Goal: Information Seeking & Learning: Learn about a topic

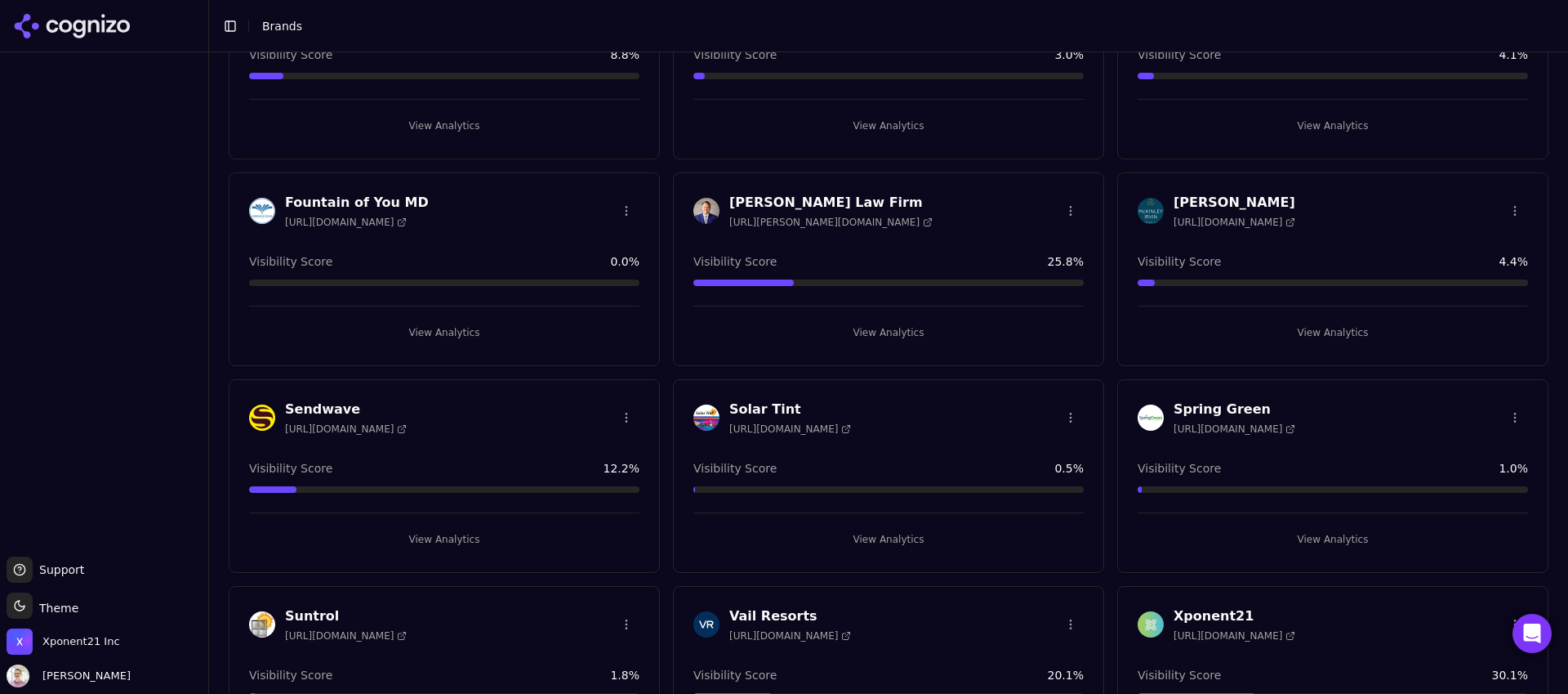
scroll to position [242, 0]
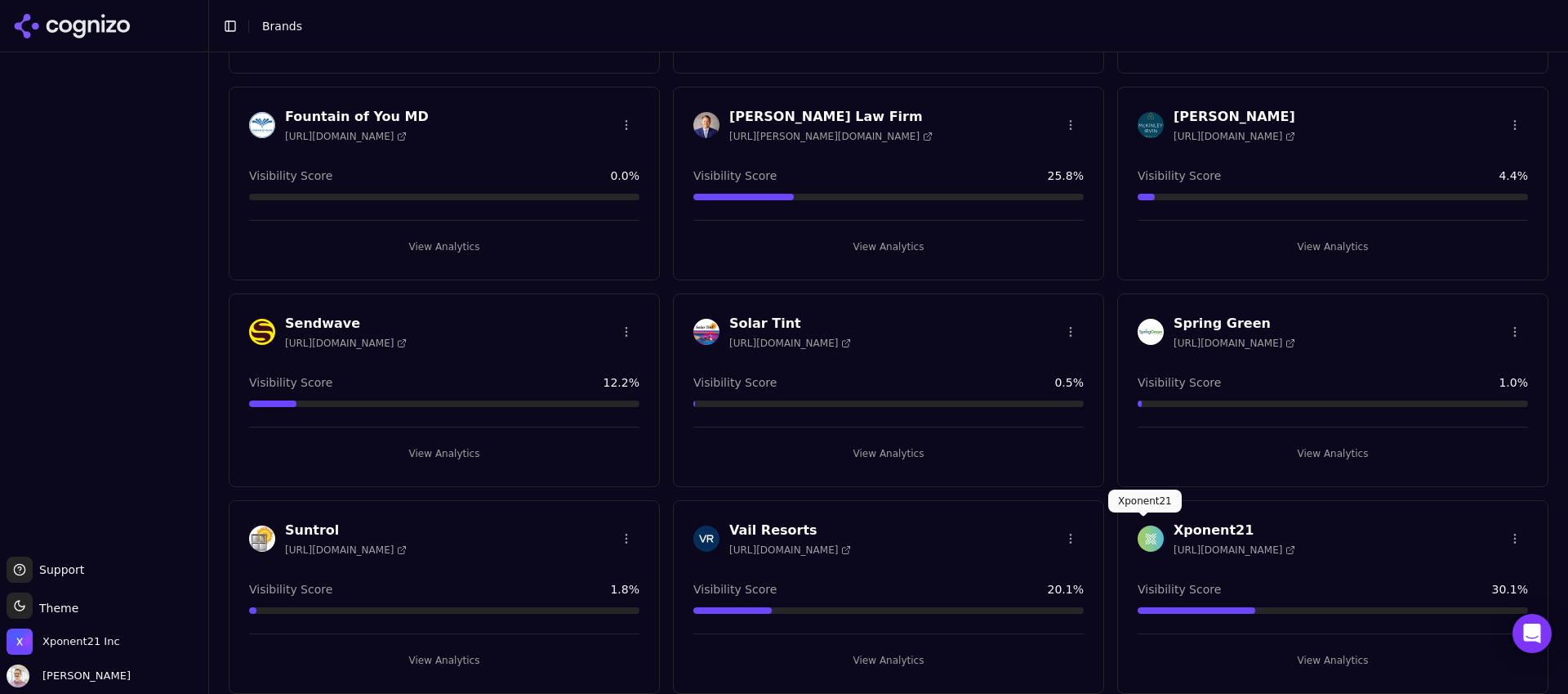
click at [1148, 532] on img at bounding box center [1150, 539] width 26 height 26
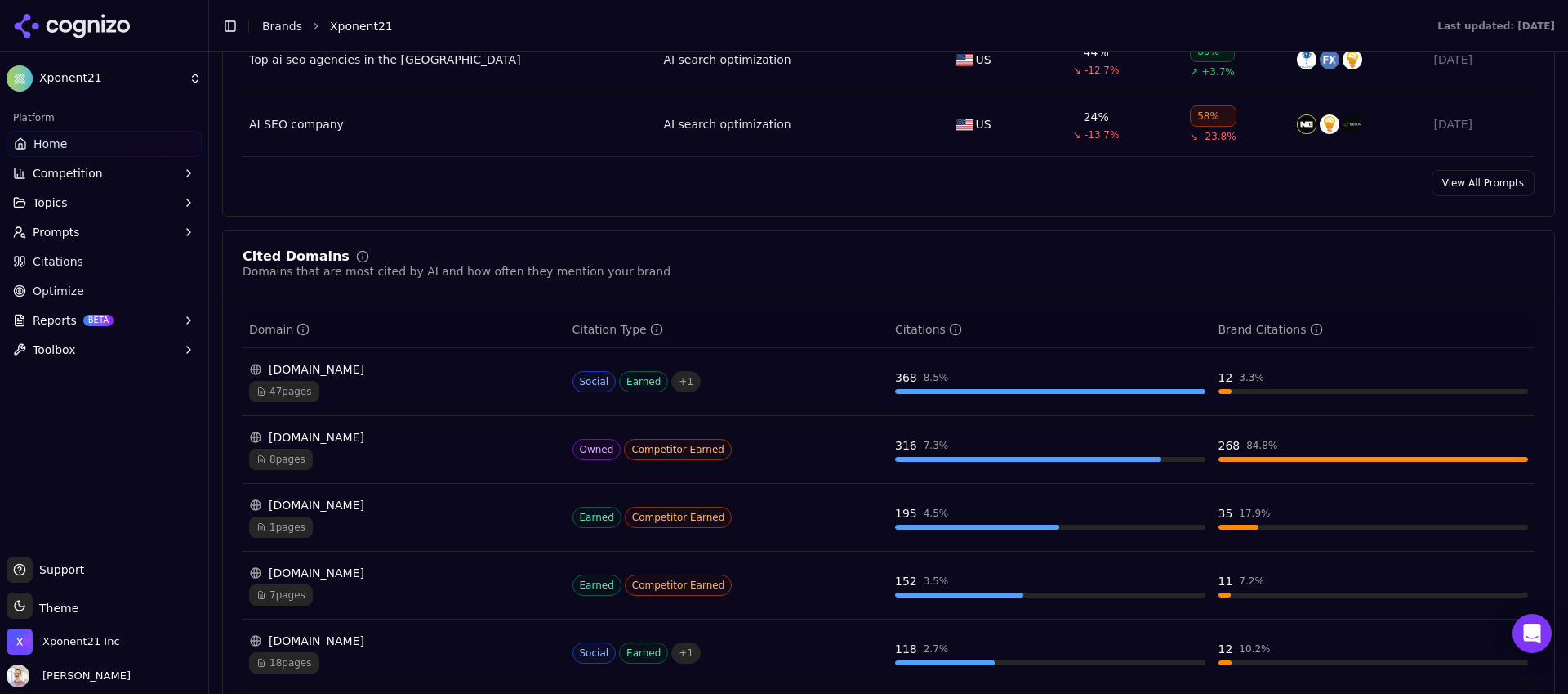
scroll to position [1795, 0]
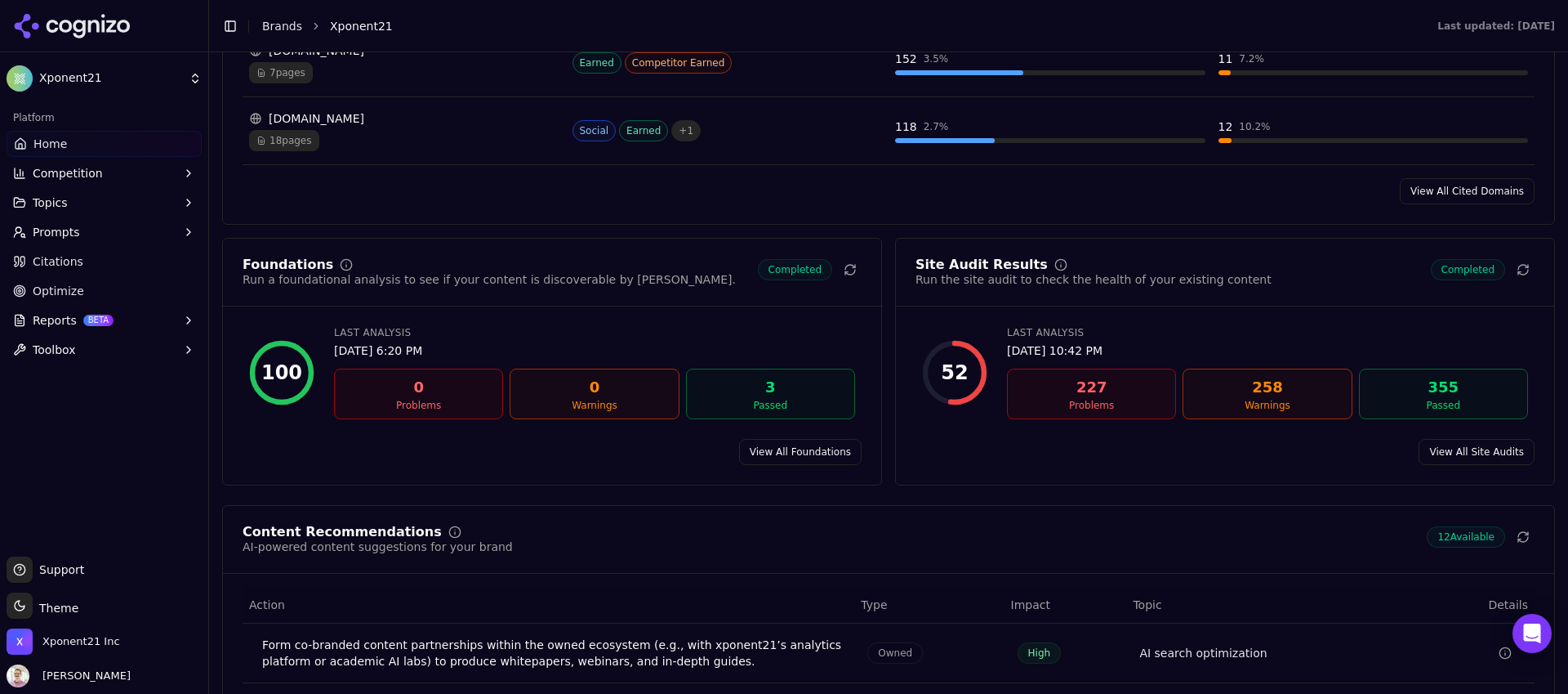
drag, startPoint x: 1505, startPoint y: 444, endPoint x: 1506, endPoint y: 453, distance: 9.1
click at [1506, 447] on link "View All Site Audits" at bounding box center [1476, 451] width 116 height 26
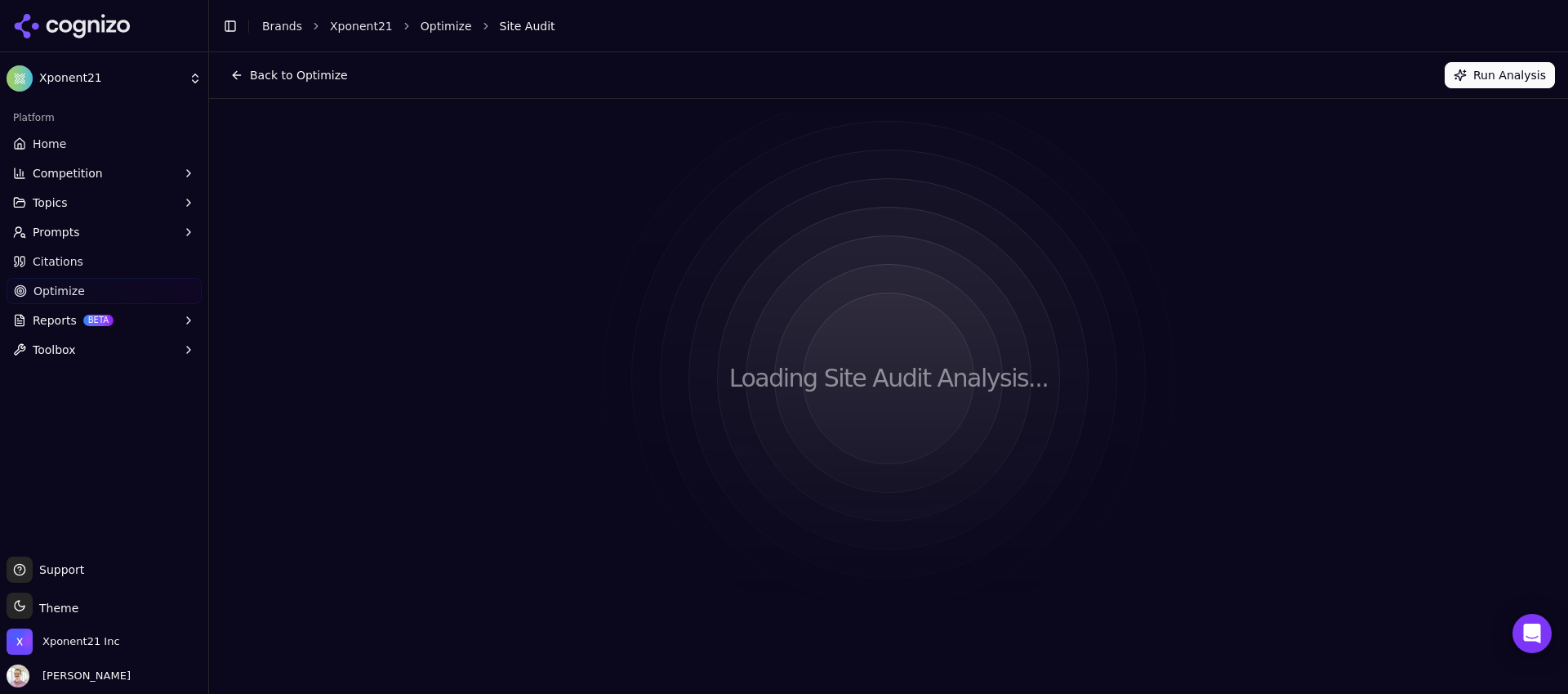
click at [1507, 454] on html "Xponent21 Platform Home Competition Topics Prompts Citations Optimize Reports B…" at bounding box center [784, 347] width 1568 height 694
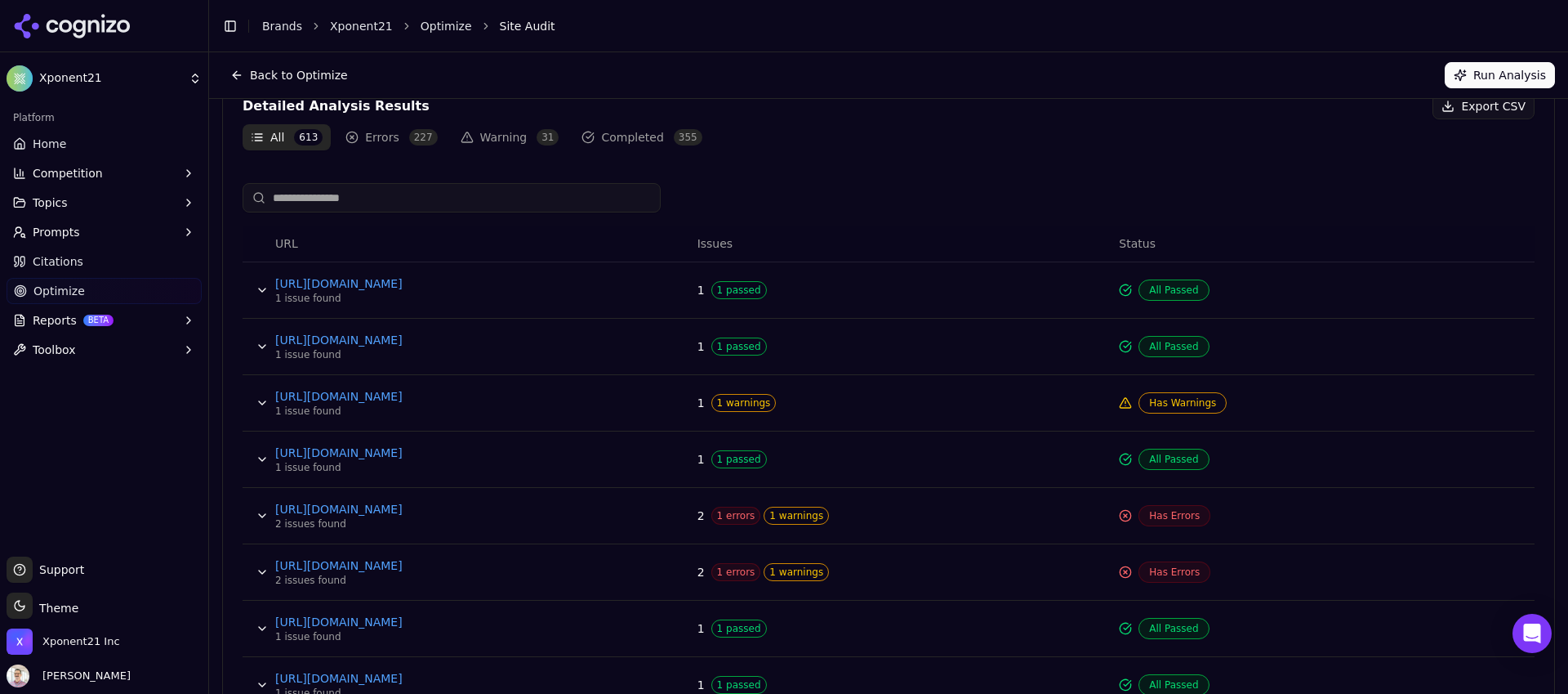
scroll to position [352, 0]
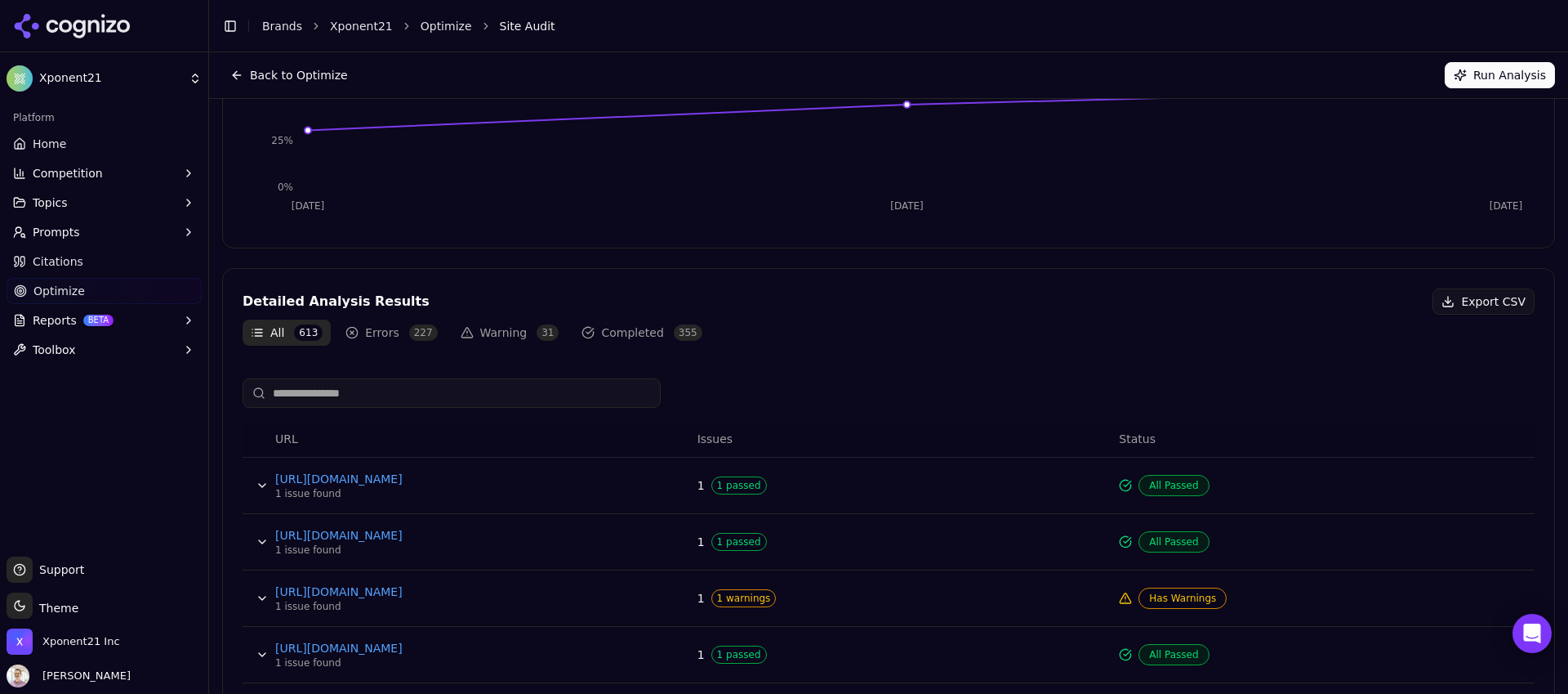
click at [400, 335] on button "Errors 227" at bounding box center [390, 332] width 108 height 26
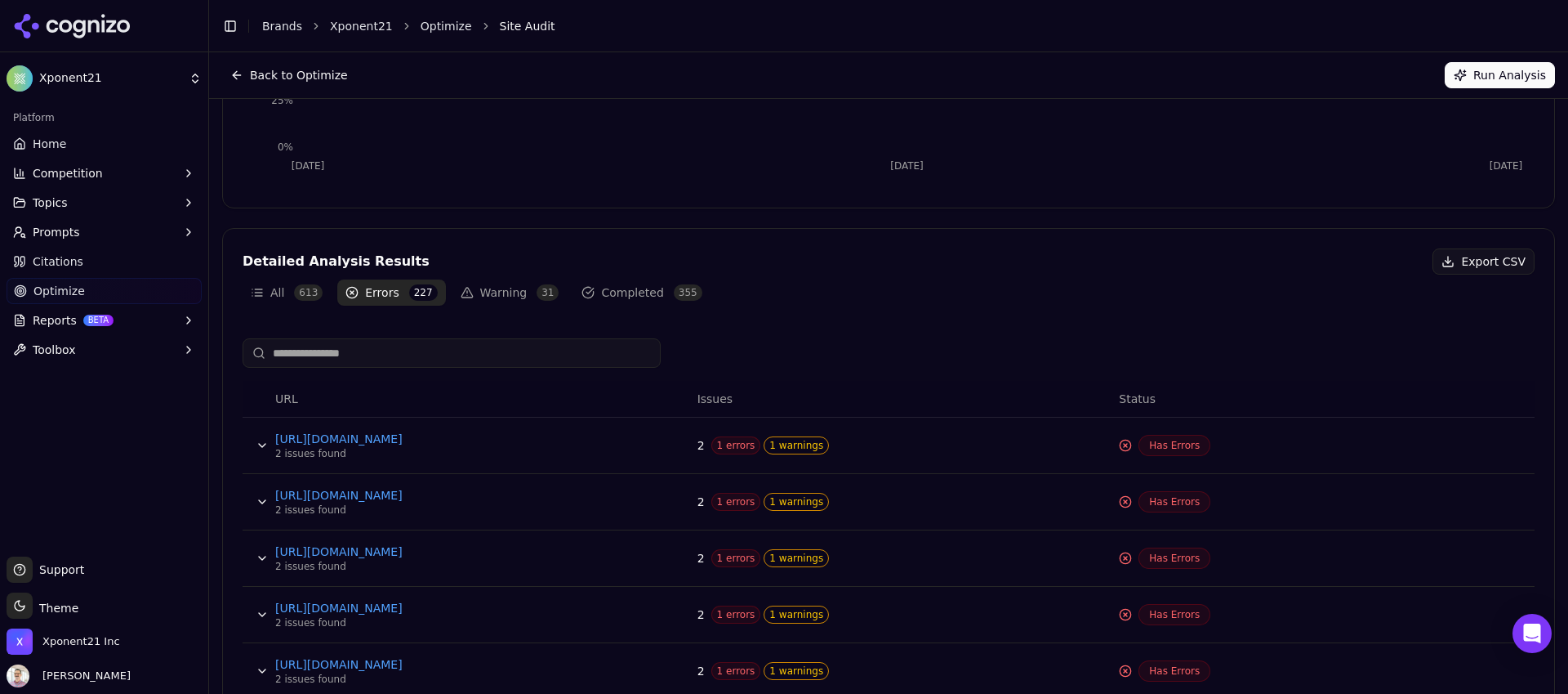
scroll to position [410, 0]
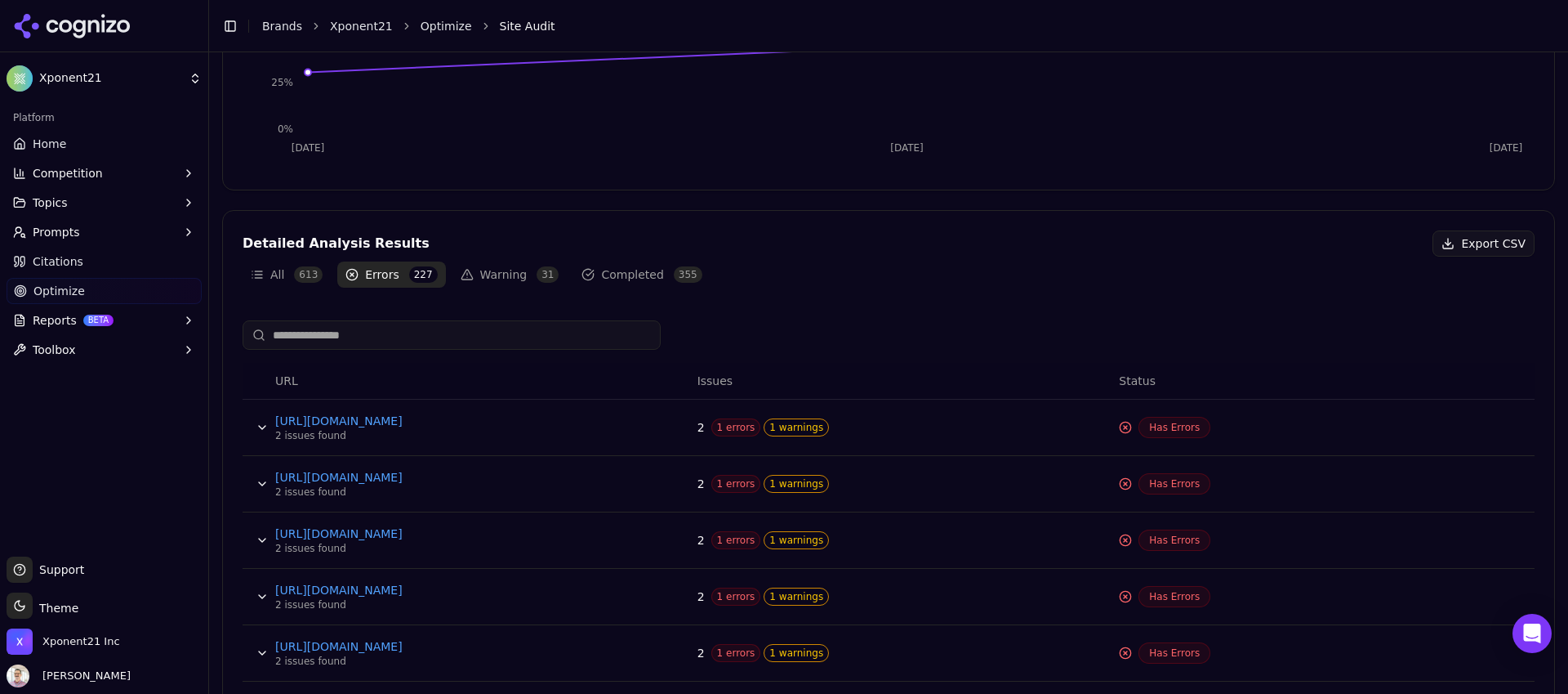
click at [258, 423] on button "Data table" at bounding box center [262, 427] width 26 height 26
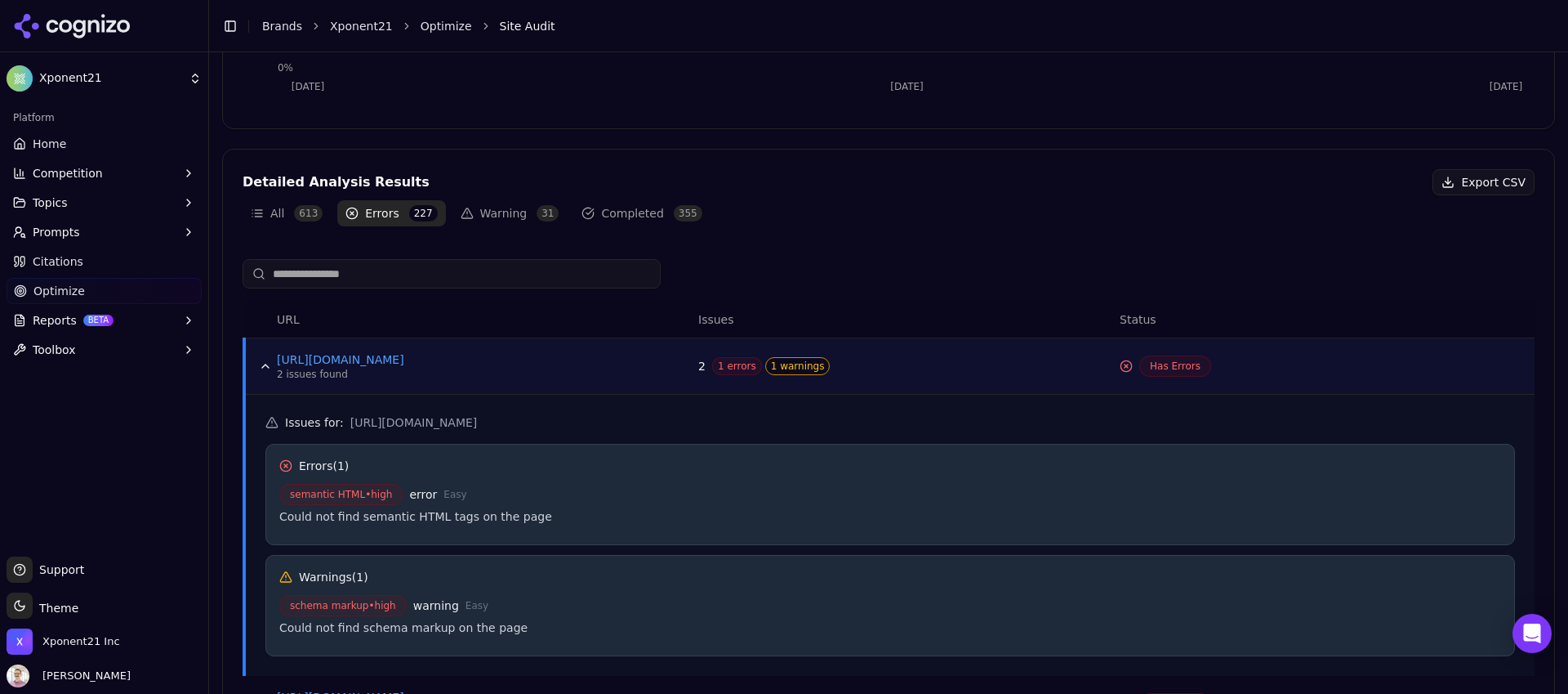
scroll to position [475, 0]
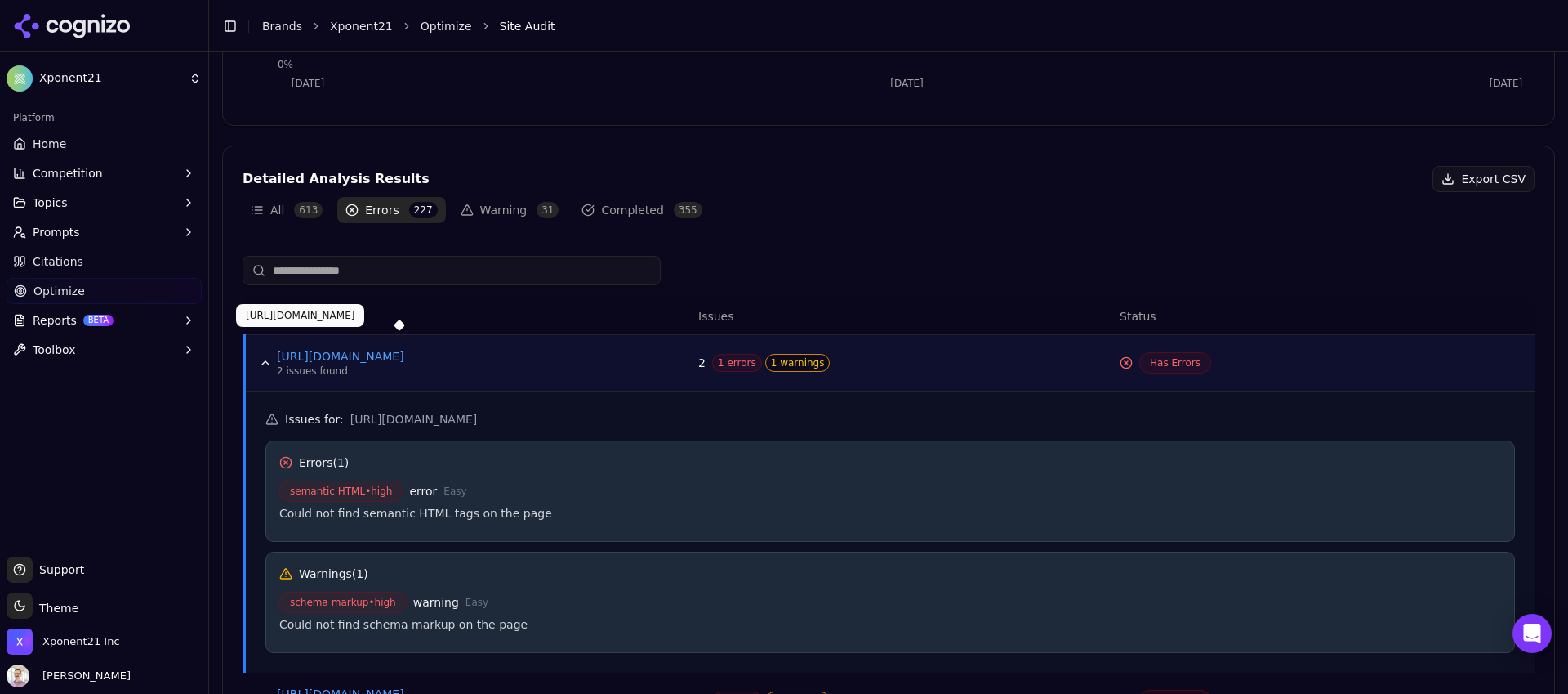
click at [493, 357] on link "[URL][DOMAIN_NAME]" at bounding box center [400, 356] width 245 height 16
click at [724, 362] on span "1 errors" at bounding box center [737, 362] width 50 height 18
click at [261, 359] on button "Data table" at bounding box center [266, 362] width 26 height 26
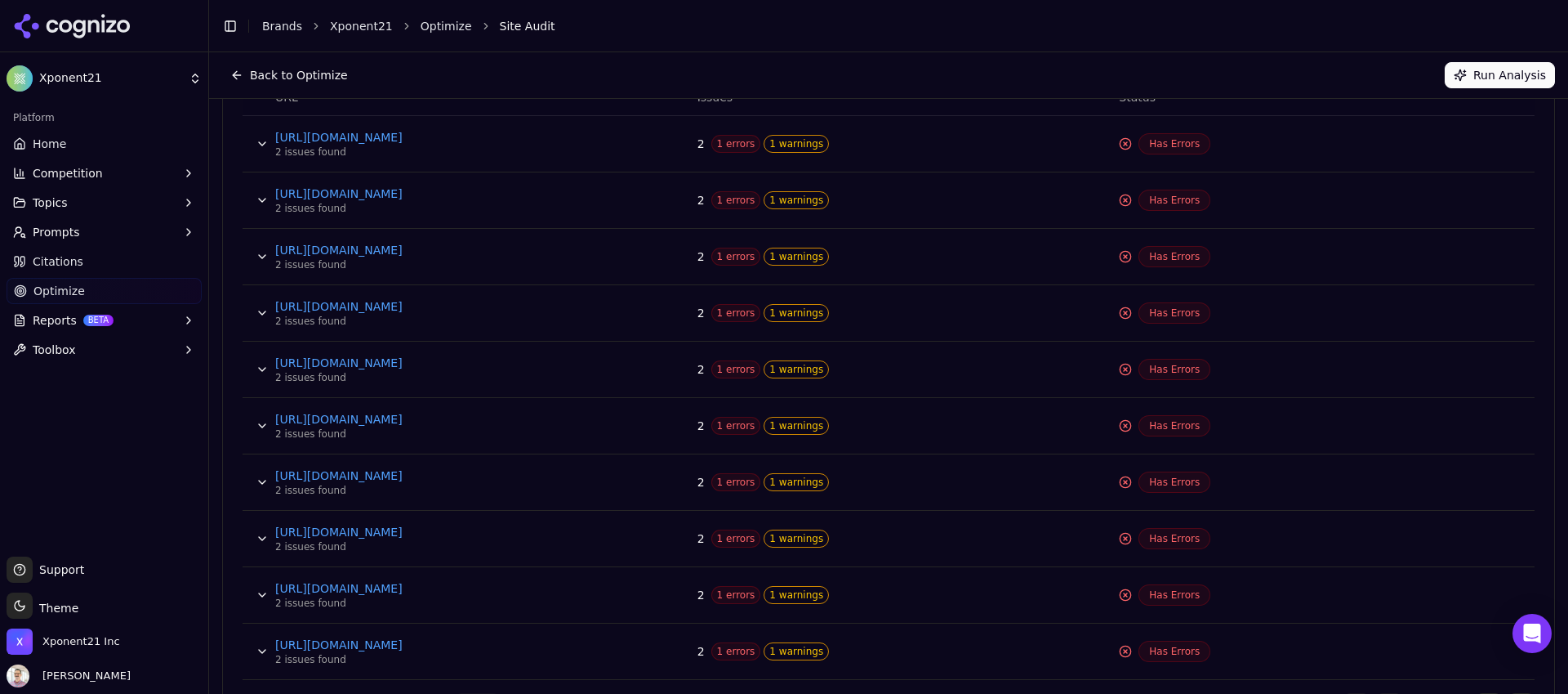
scroll to position [639, 0]
click at [261, 199] on button "Data table" at bounding box center [262, 199] width 26 height 26
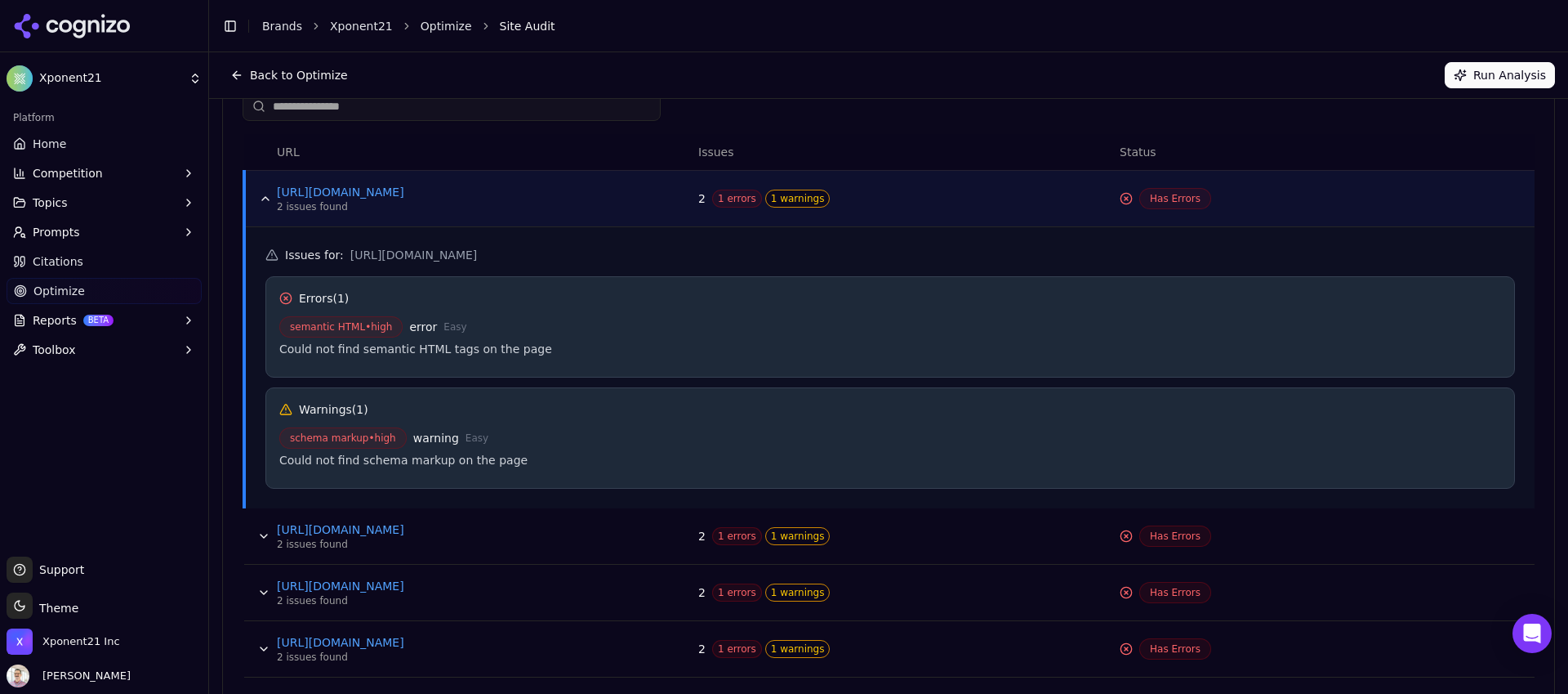
click at [374, 328] on span "semantic HTML • high" at bounding box center [341, 327] width 124 height 22
click at [425, 332] on span "error" at bounding box center [423, 326] width 28 height 16
click at [366, 332] on span "semantic HTML • high" at bounding box center [341, 327] width 124 height 22
click at [290, 296] on icon "Data table" at bounding box center [286, 298] width 13 height 13
drag, startPoint x: 278, startPoint y: 347, endPoint x: 553, endPoint y: 348, distance: 275.0
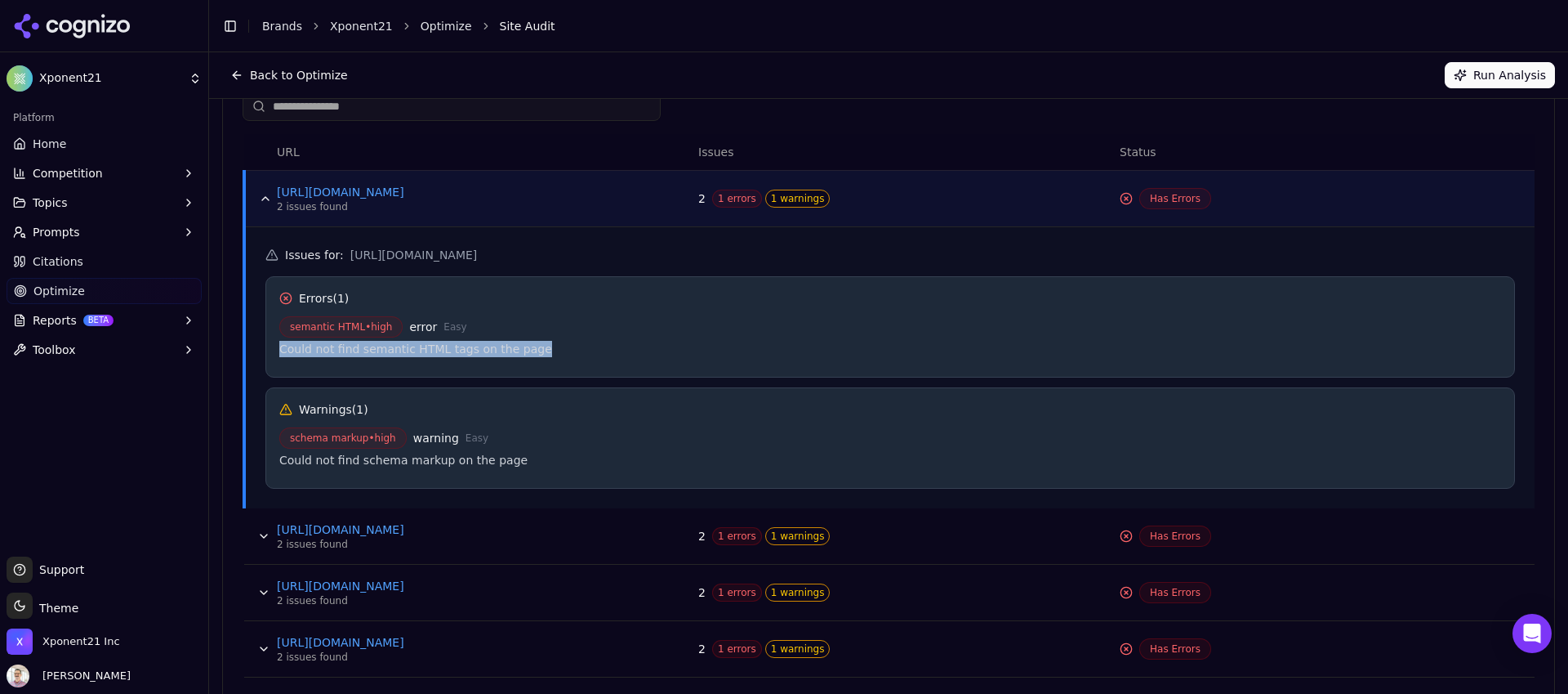
click at [553, 348] on div "Could not find semantic HTML tags on the page" at bounding box center [889, 348] width 1222 height 16
copy div "Could not find semantic HTML tags on the page"
click at [492, 194] on link "[URL][DOMAIN_NAME]" at bounding box center [400, 191] width 245 height 16
click at [258, 531] on button "Data table" at bounding box center [264, 536] width 26 height 26
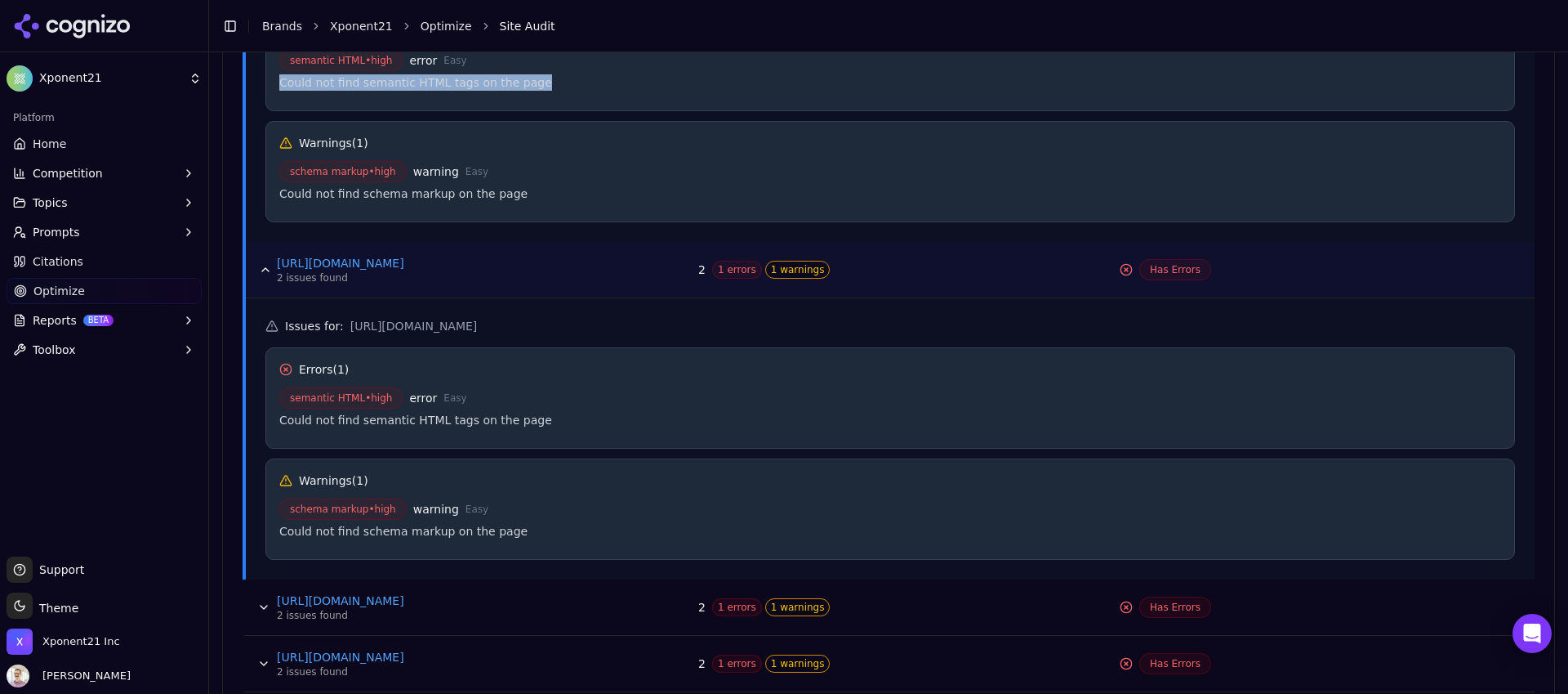
scroll to position [924, 0]
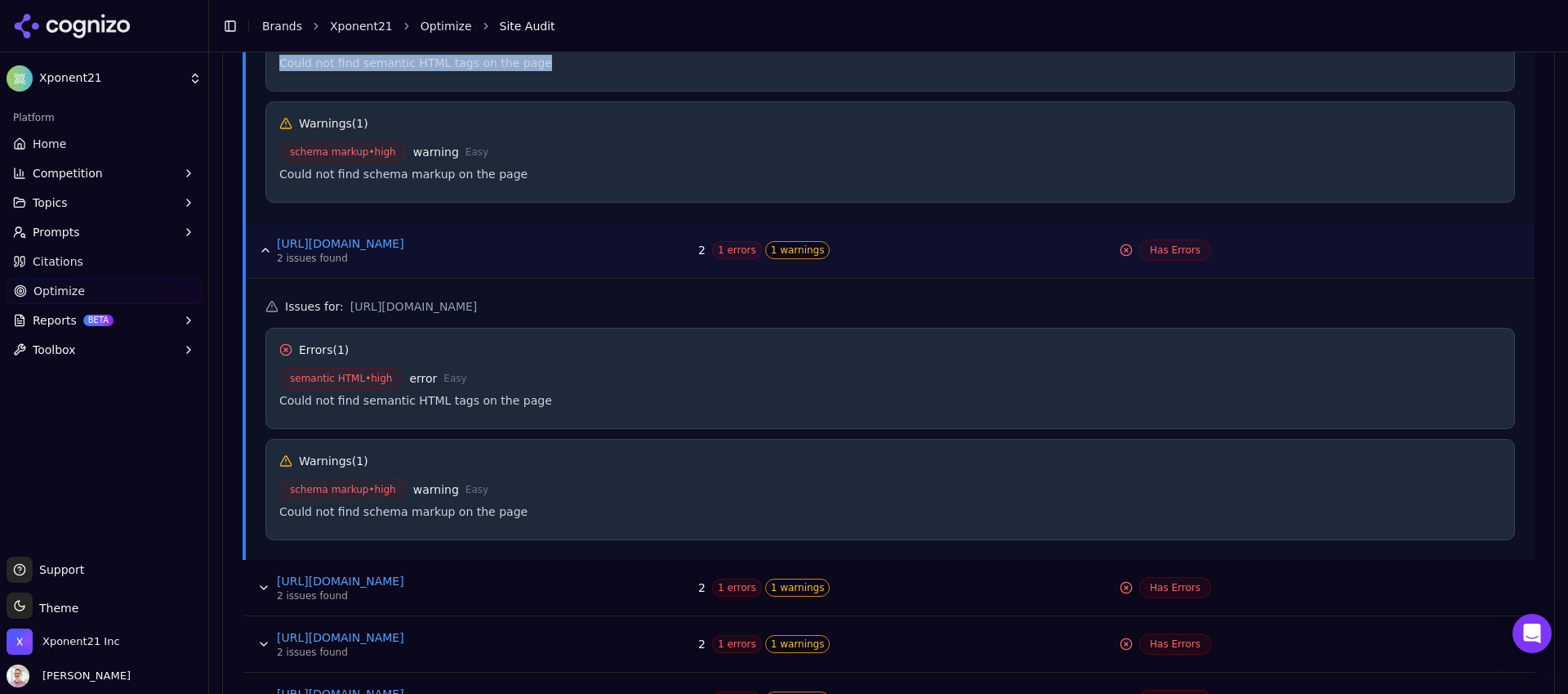
click at [269, 588] on button "Data table" at bounding box center [264, 587] width 26 height 26
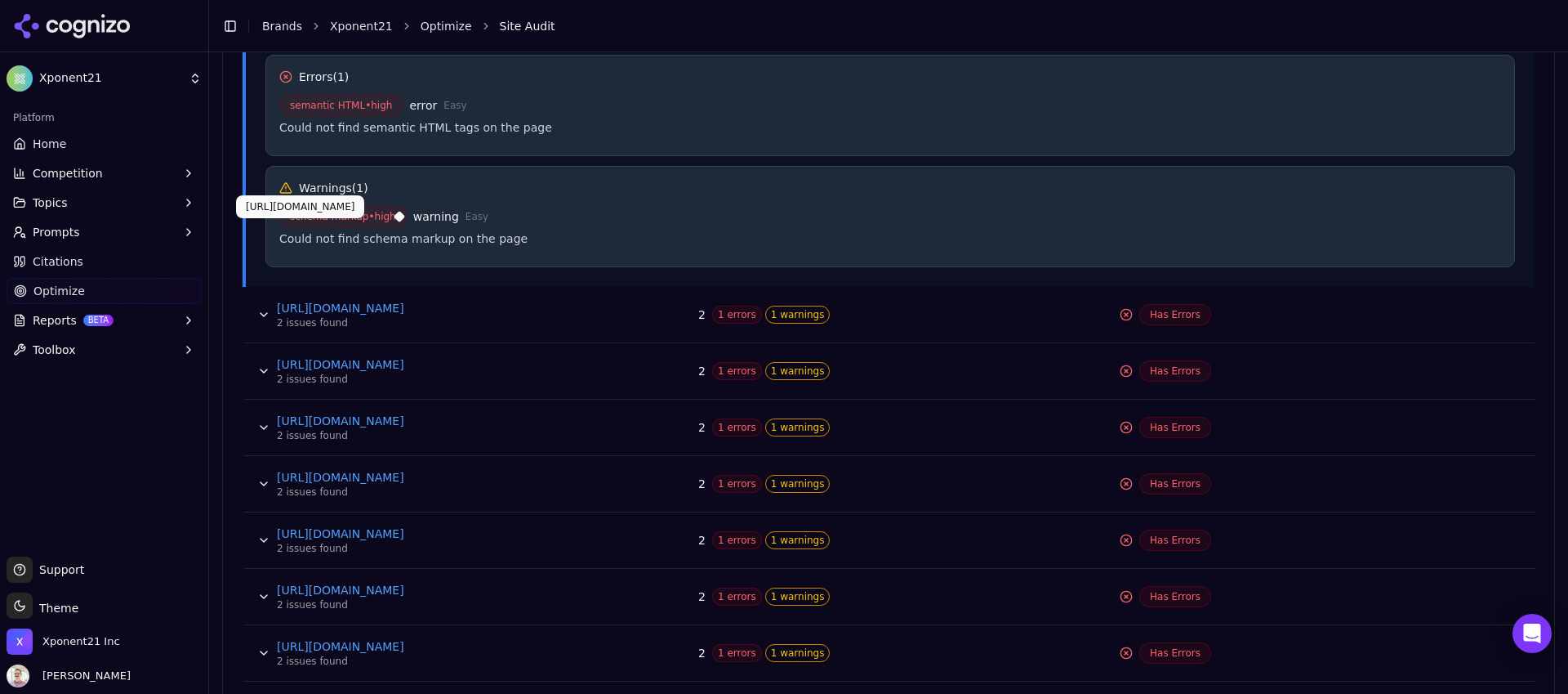
scroll to position [1595, 0]
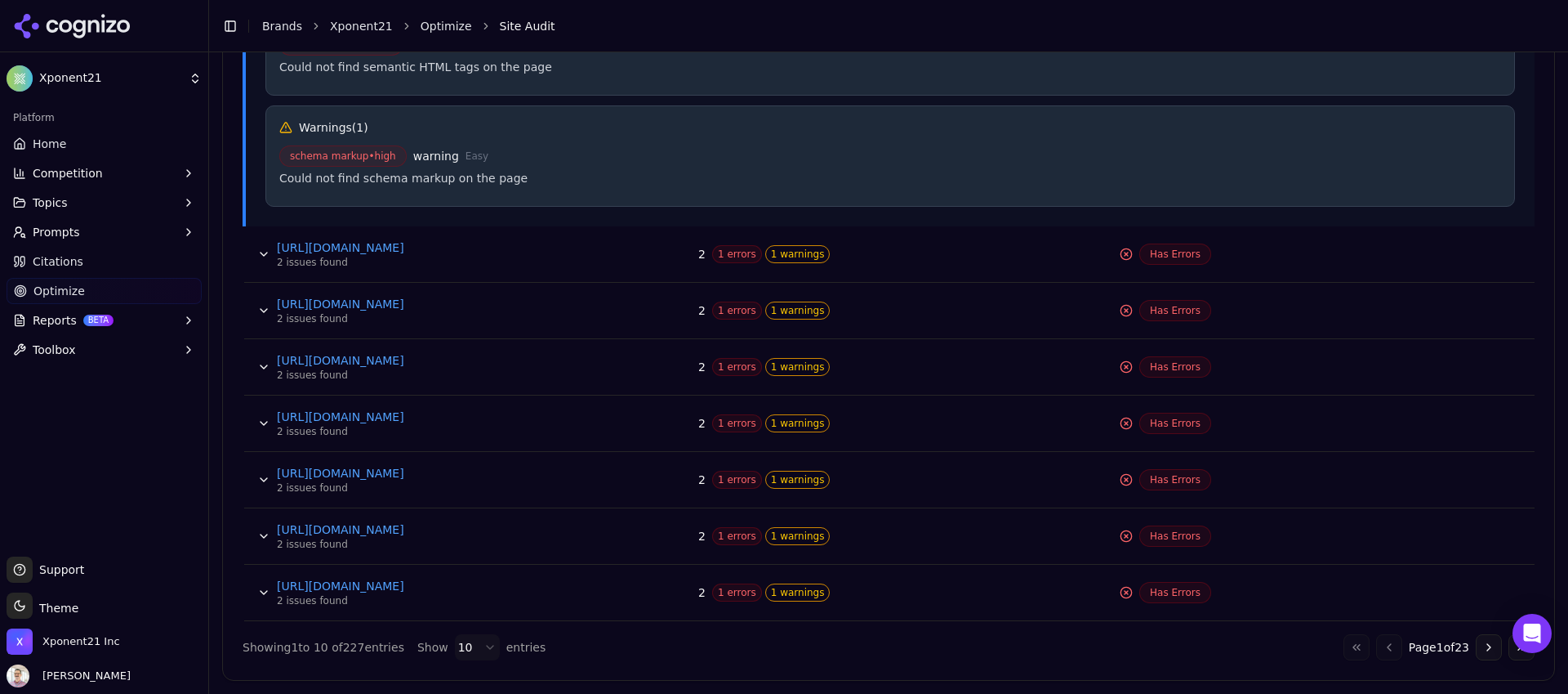
click at [260, 360] on button "Data table" at bounding box center [264, 367] width 26 height 26
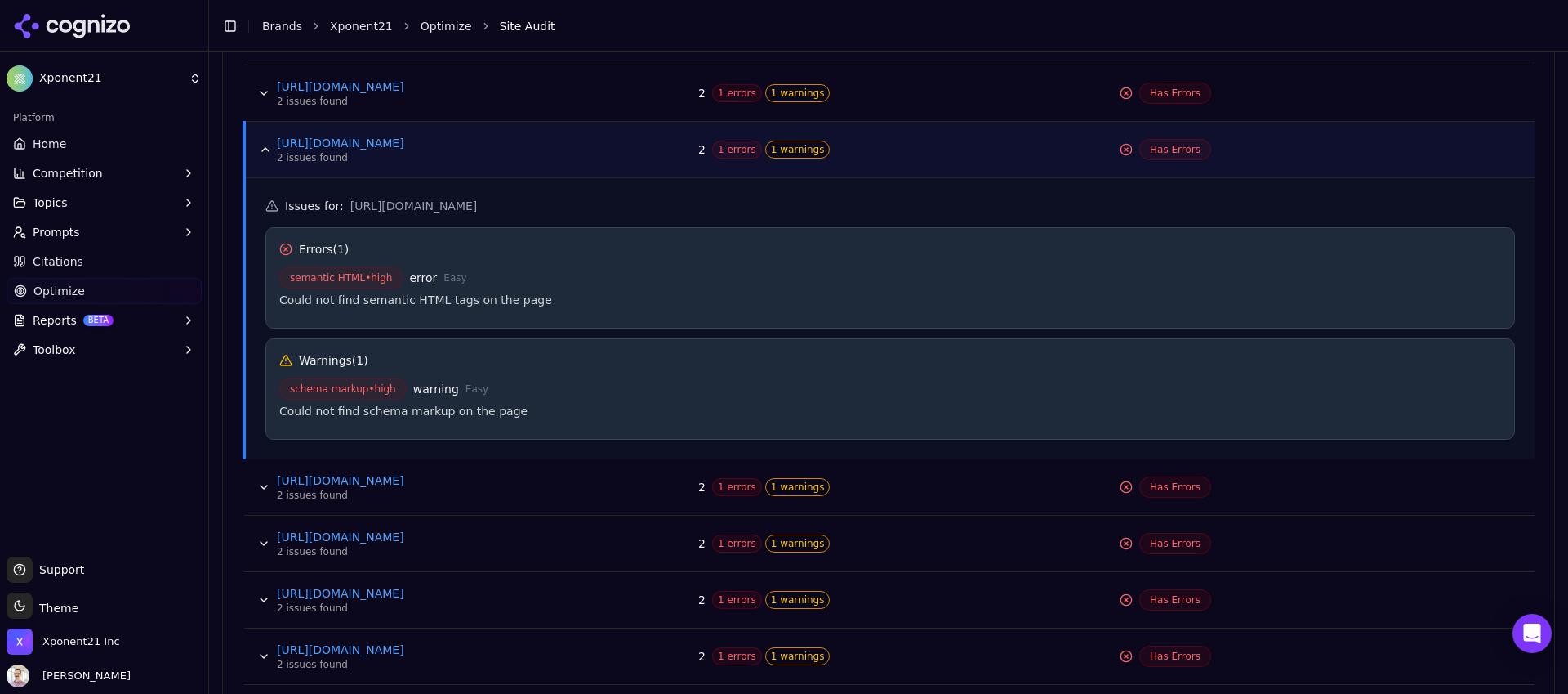
scroll to position [1876, 0]
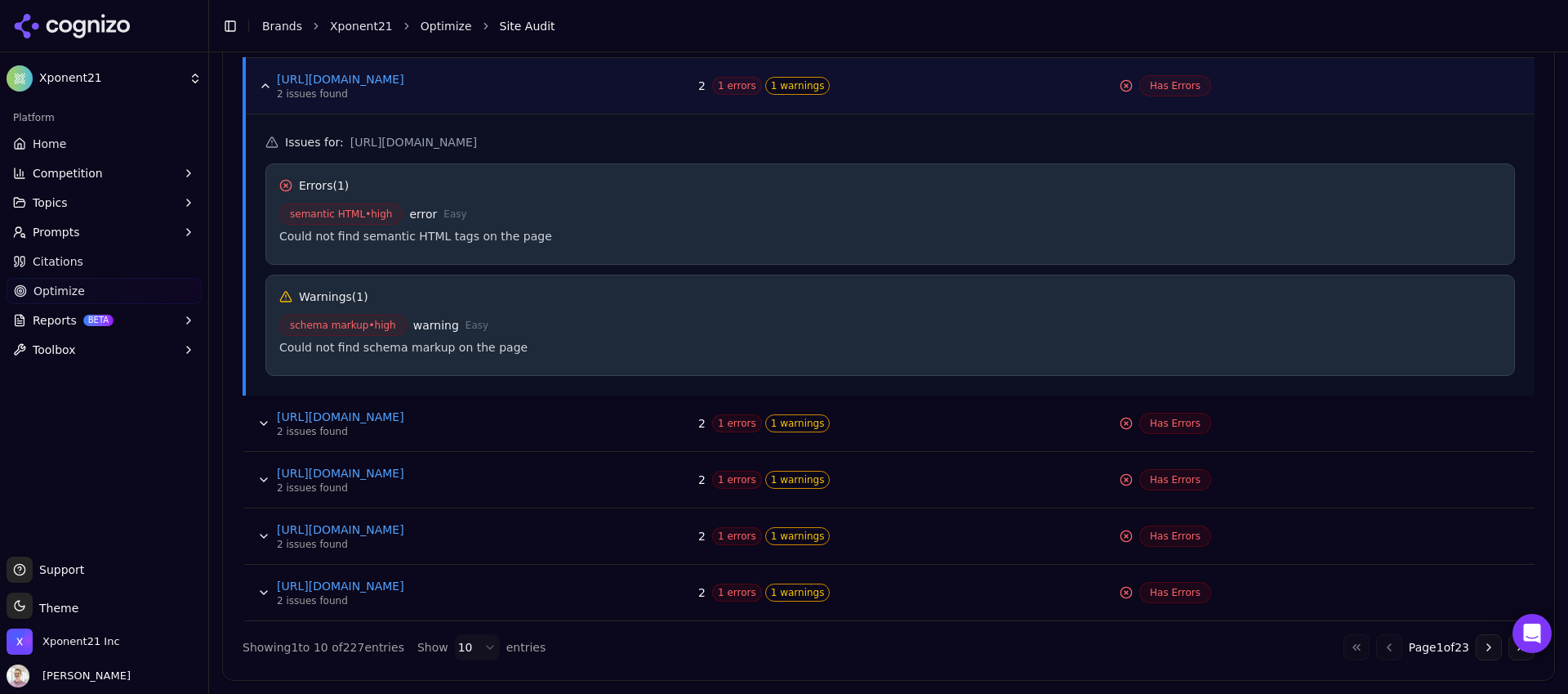
click at [265, 534] on button "Data table" at bounding box center [264, 536] width 26 height 26
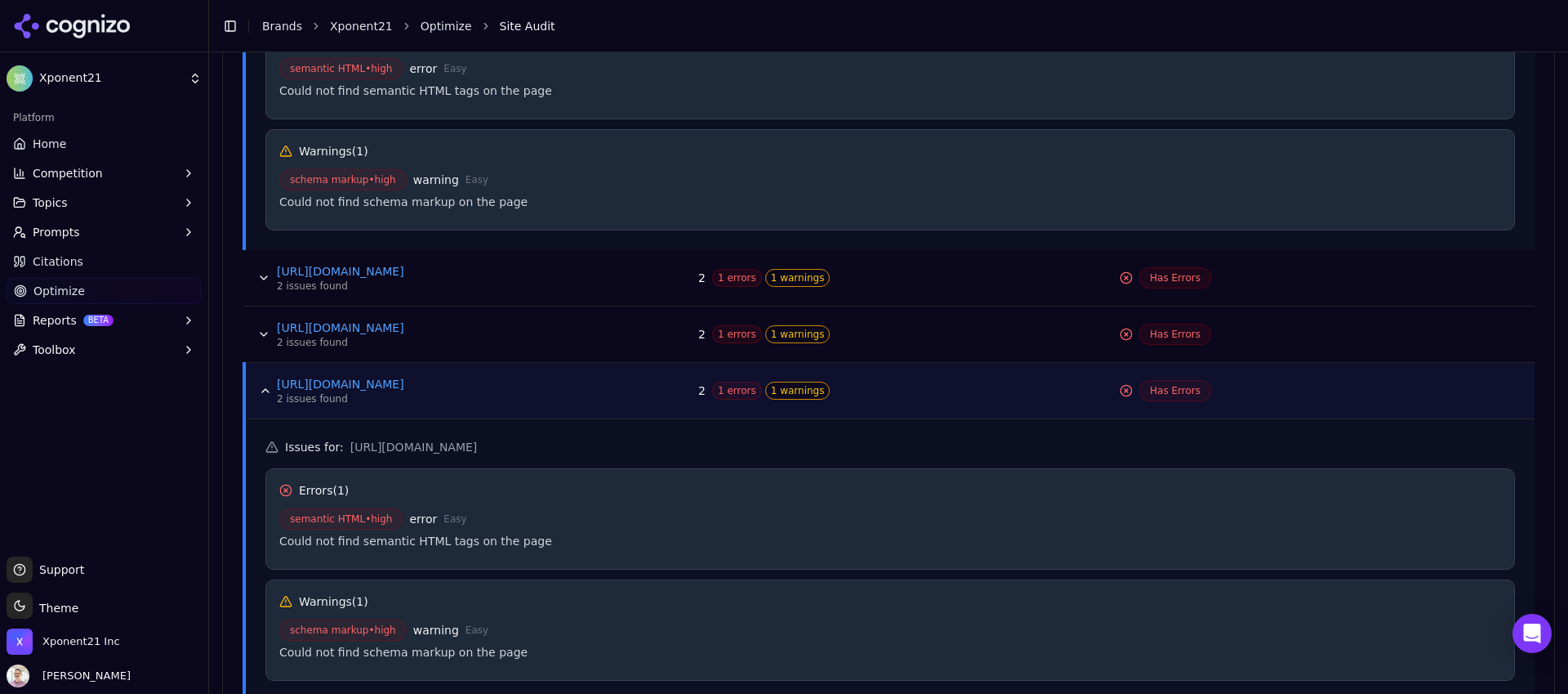
scroll to position [2158, 0]
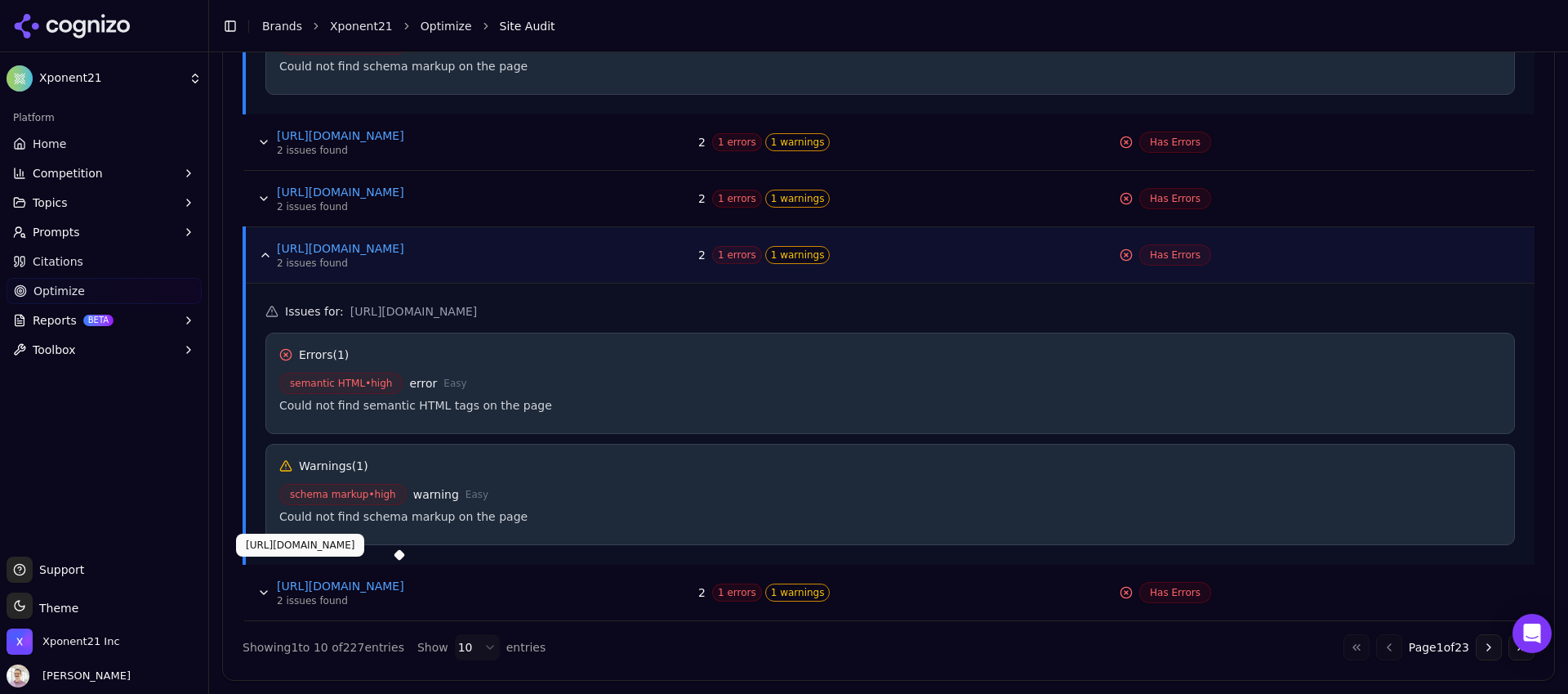
click at [483, 586] on link "[URL][DOMAIN_NAME]" at bounding box center [400, 585] width 245 height 16
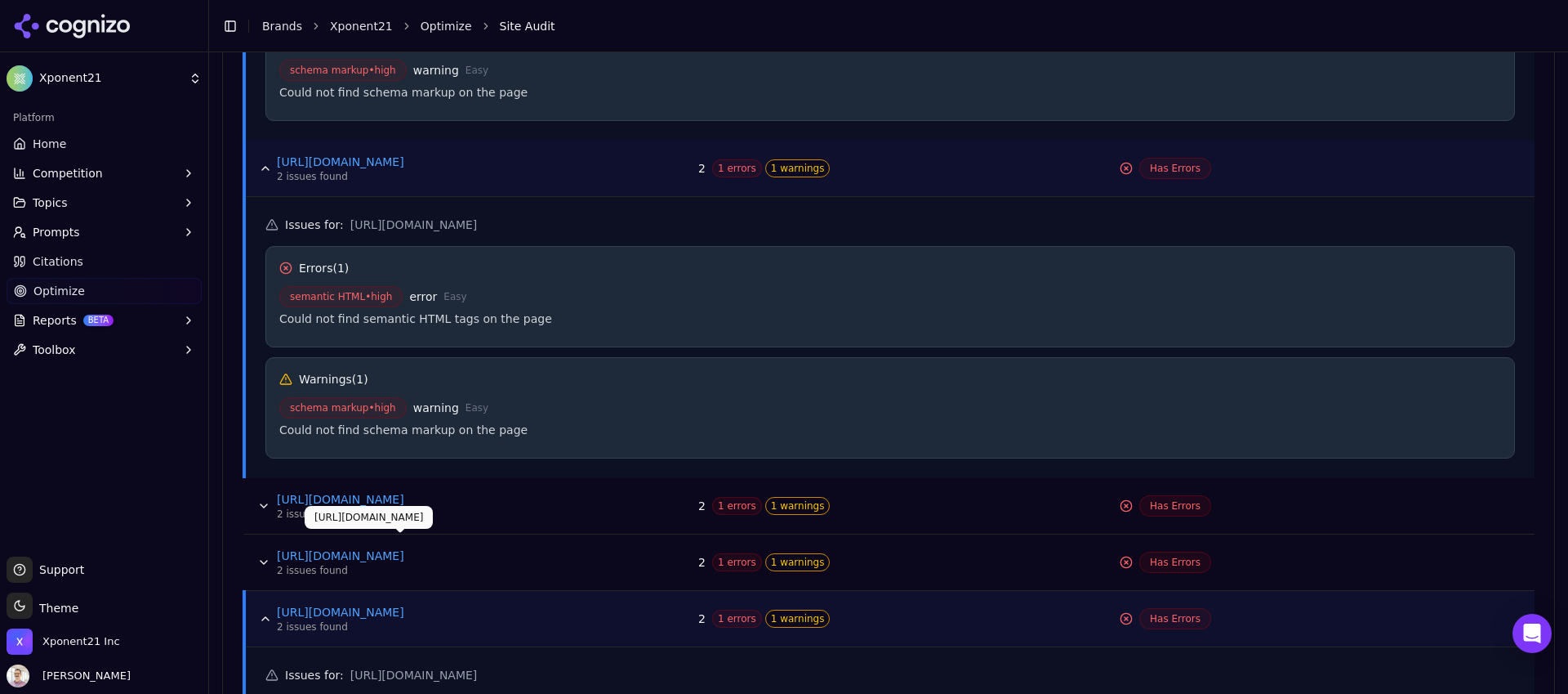
scroll to position [1354, 0]
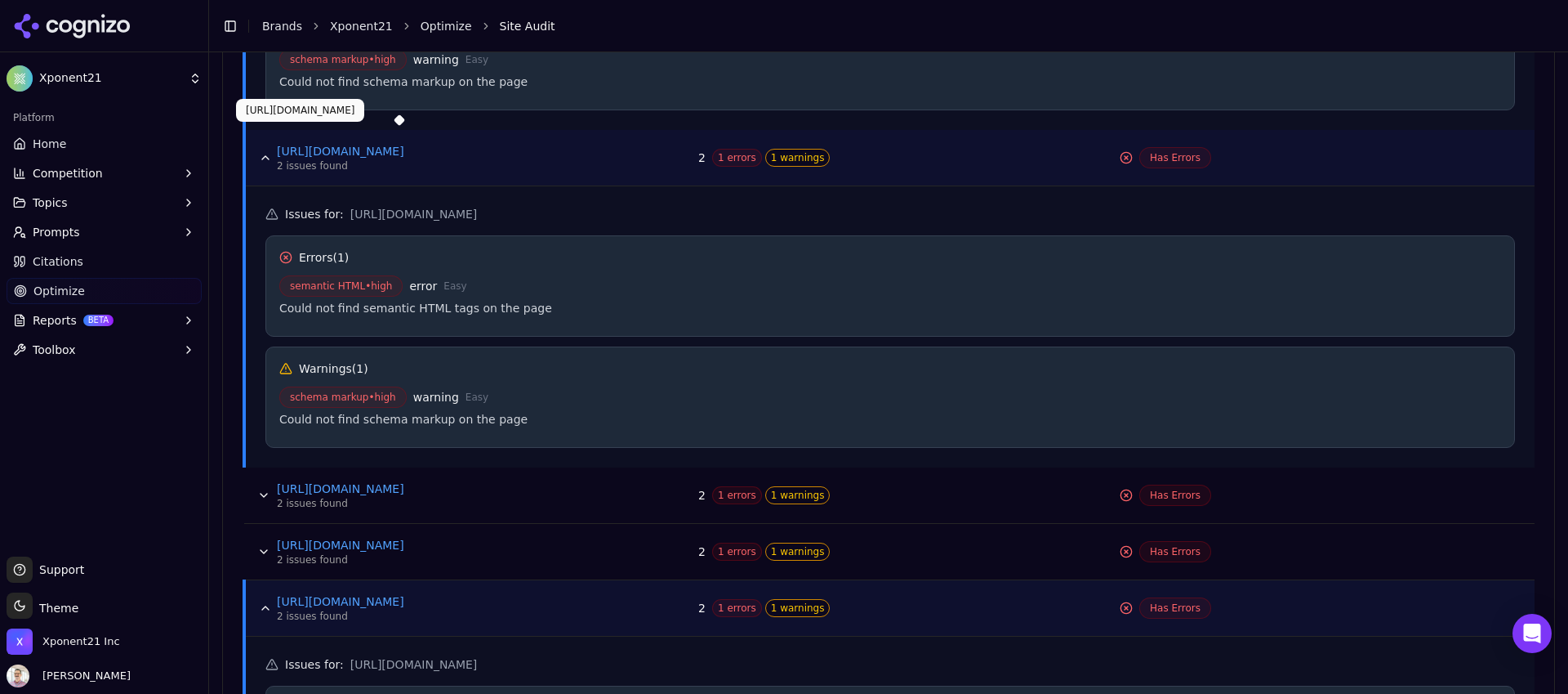
click at [271, 155] on button "Data table" at bounding box center [266, 157] width 26 height 26
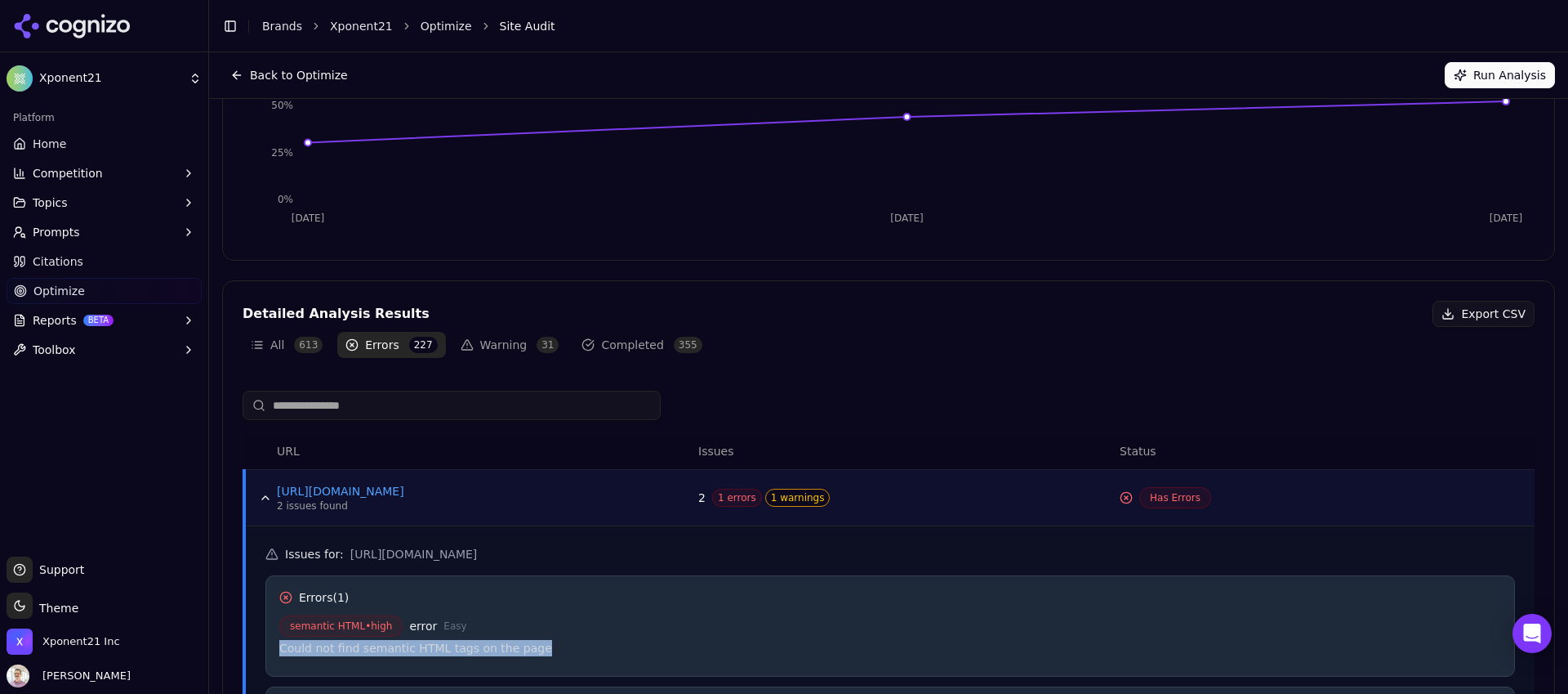
scroll to position [193, 0]
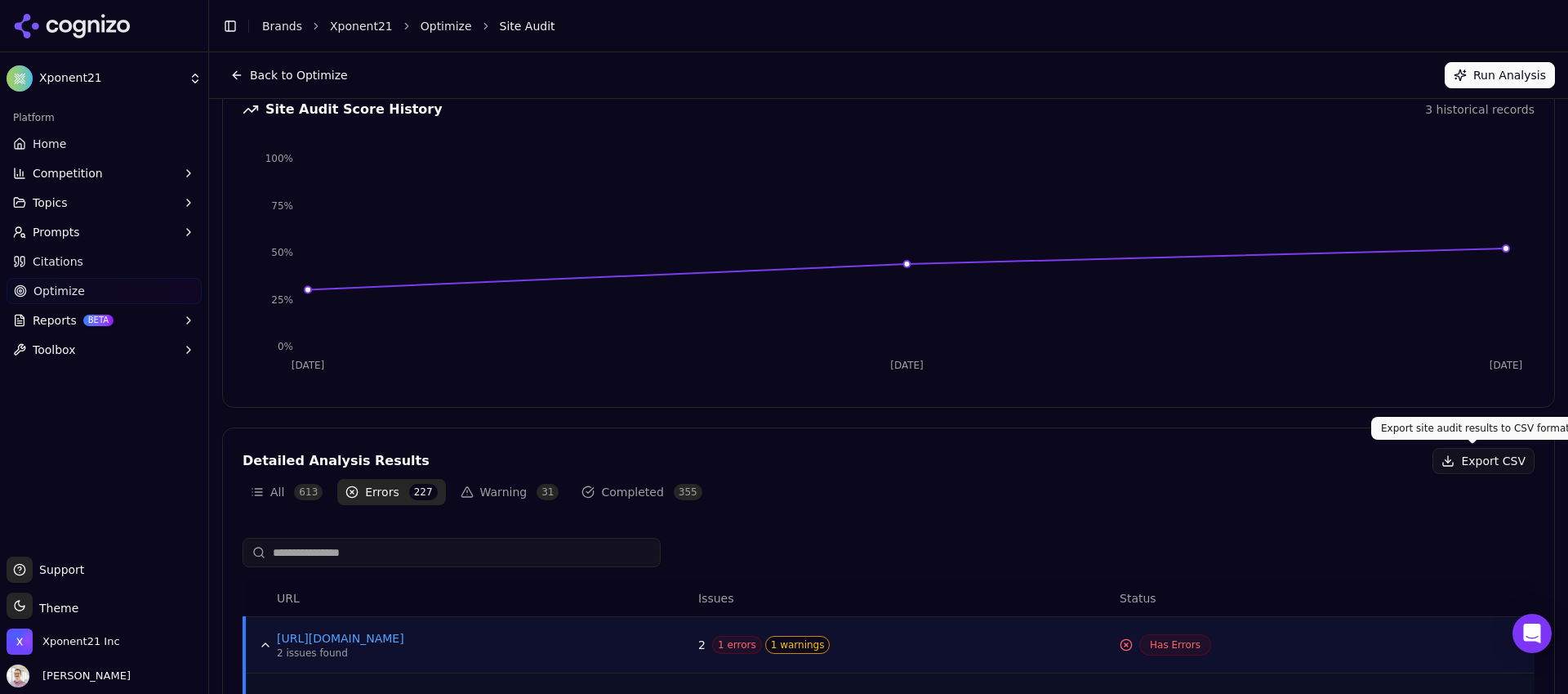
click at [1496, 458] on button "Export CSV" at bounding box center [1483, 461] width 102 height 26
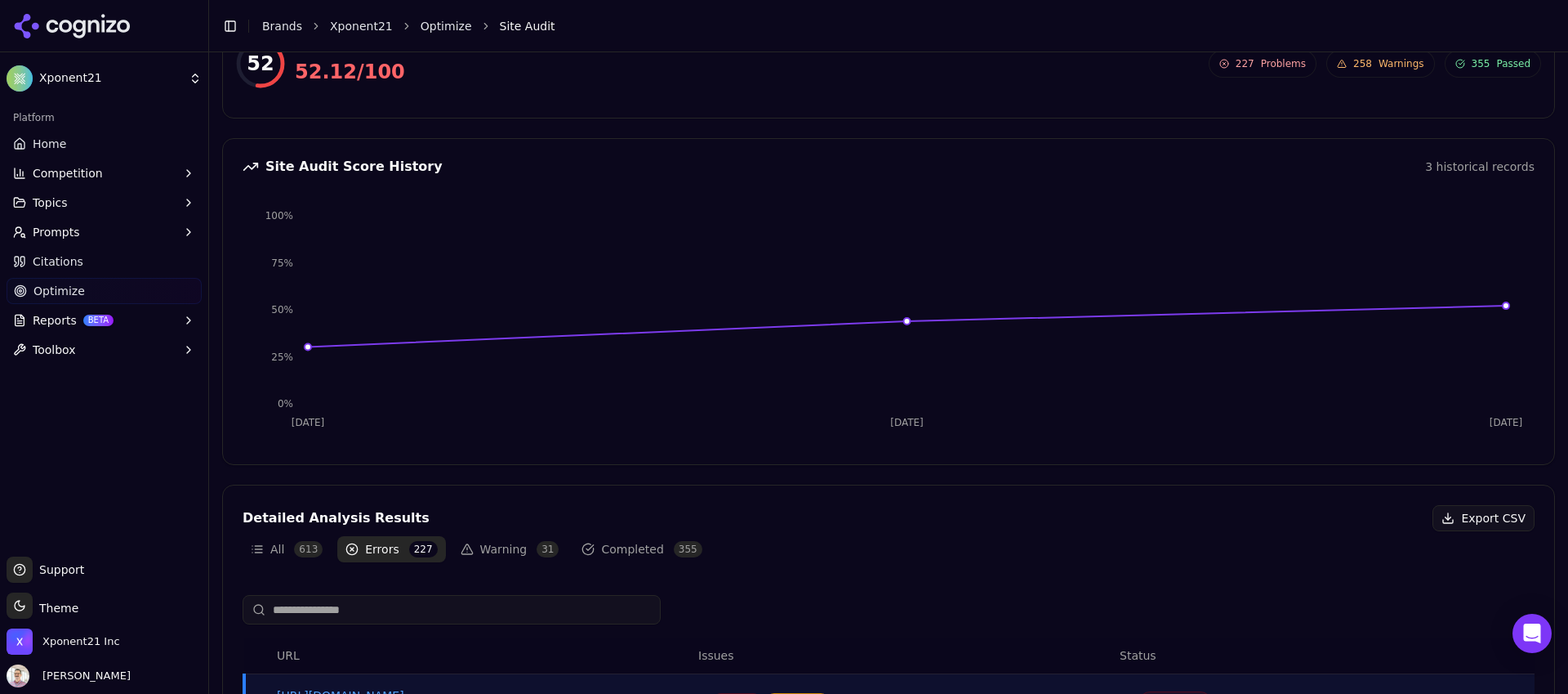
scroll to position [917, 0]
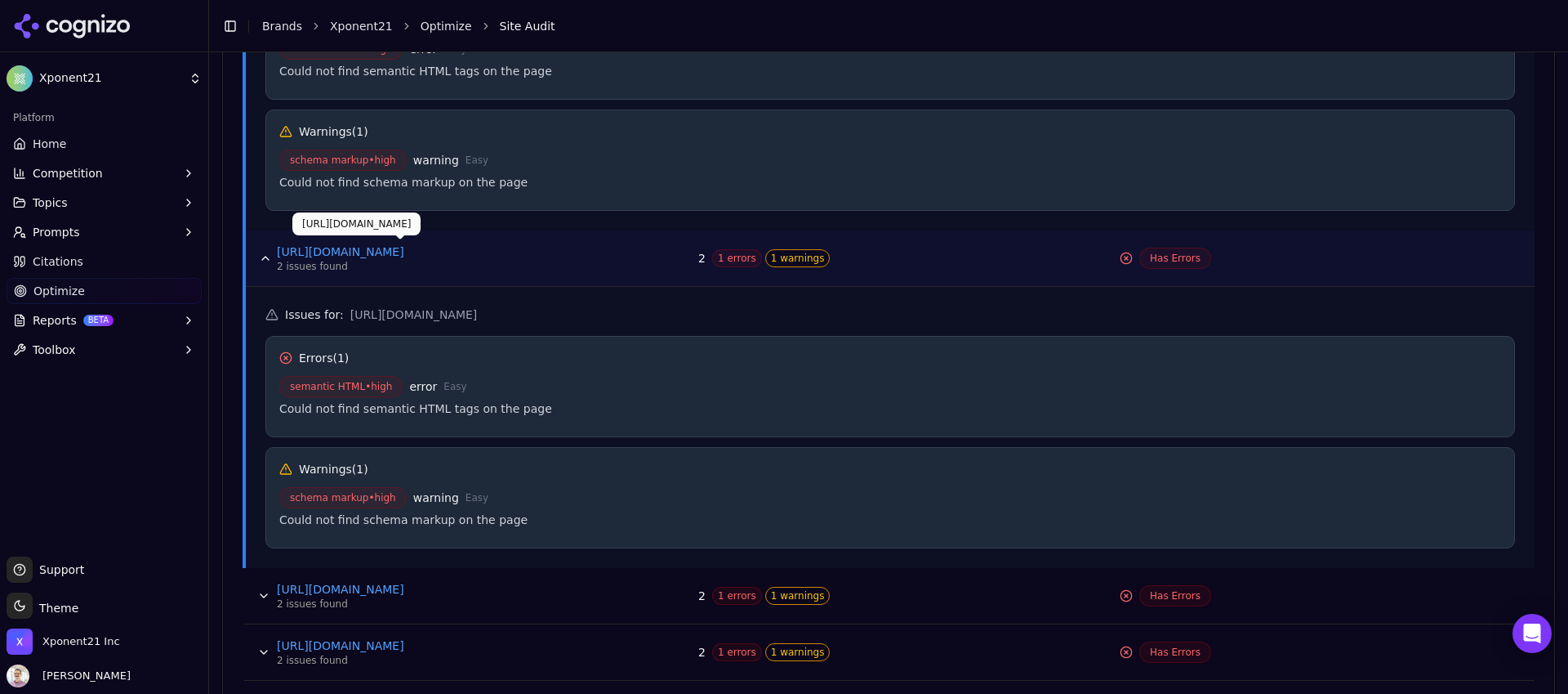
click at [448, 251] on link "[URL][DOMAIN_NAME]" at bounding box center [400, 251] width 245 height 16
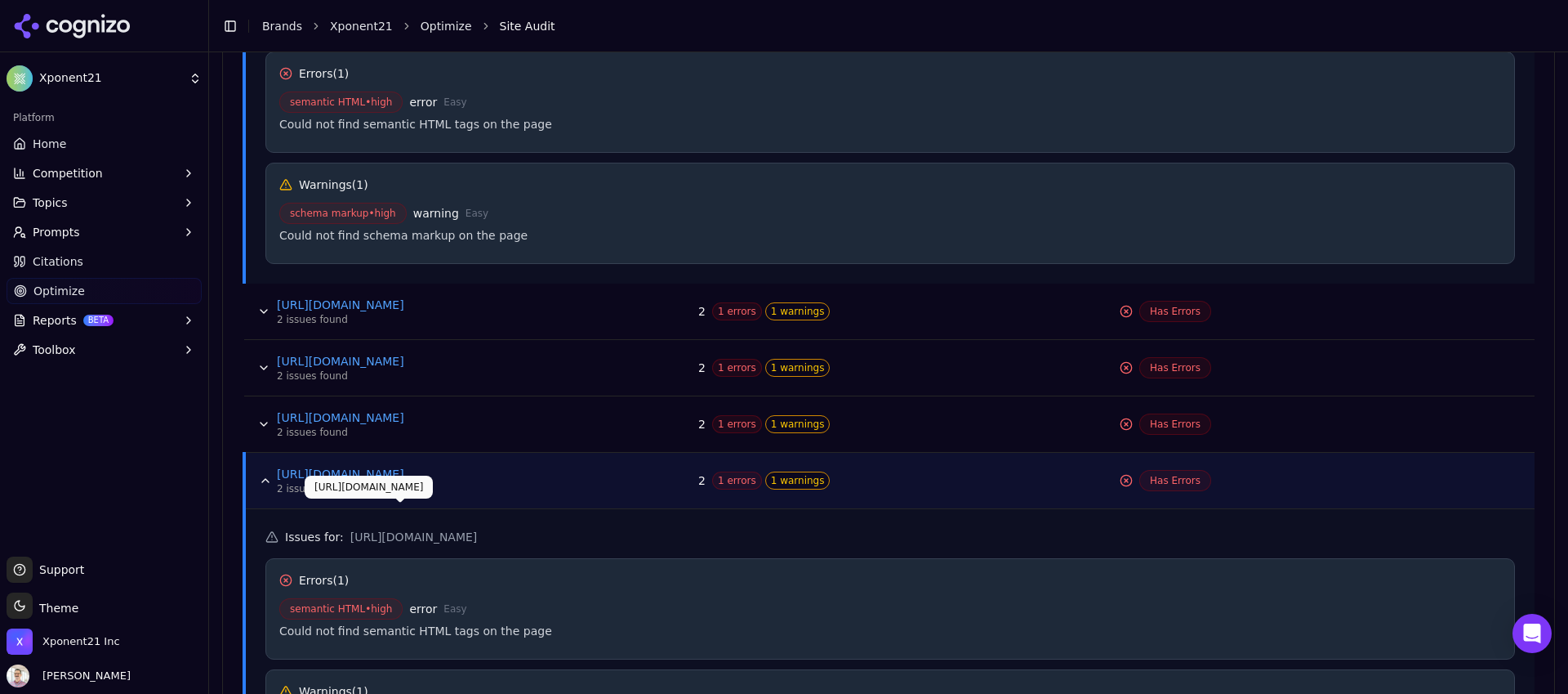
scroll to position [1297, 0]
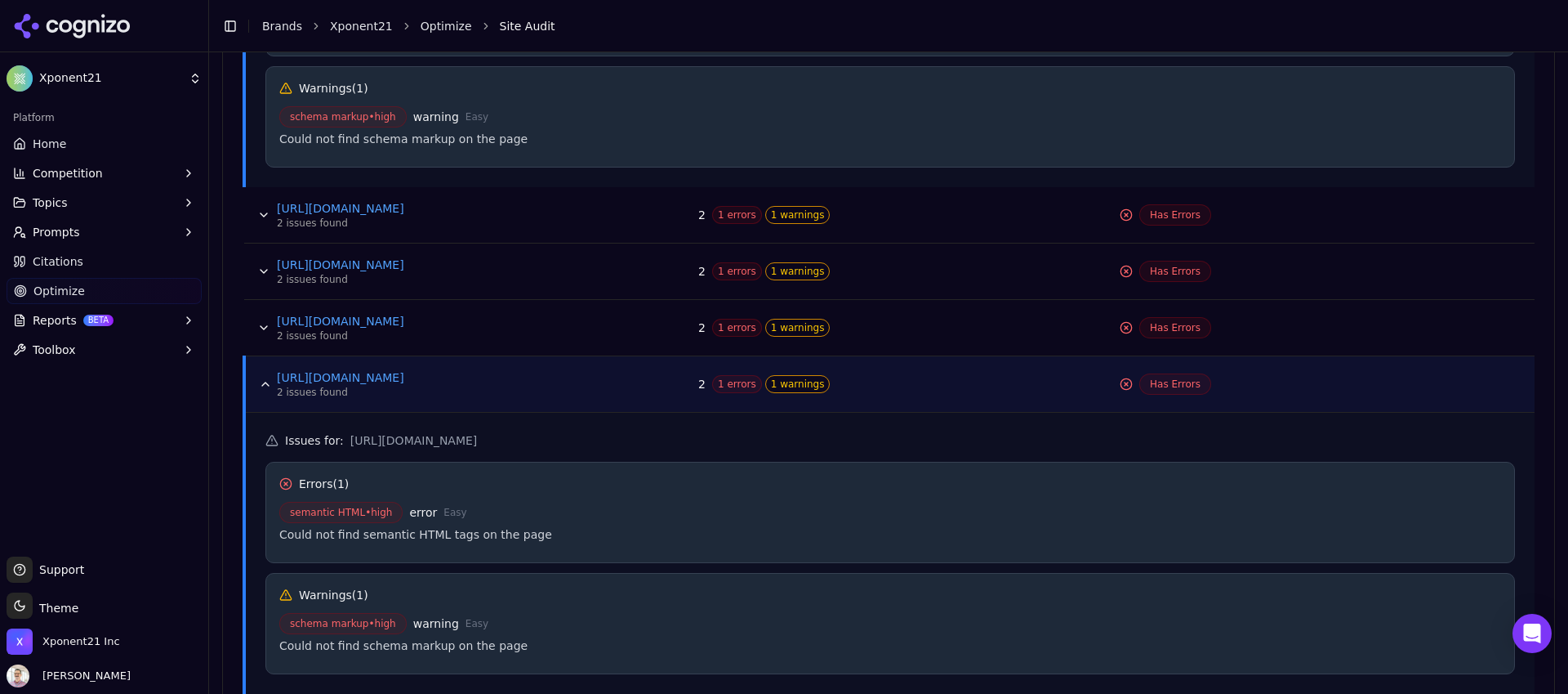
click at [271, 387] on button "Data table" at bounding box center [266, 384] width 26 height 26
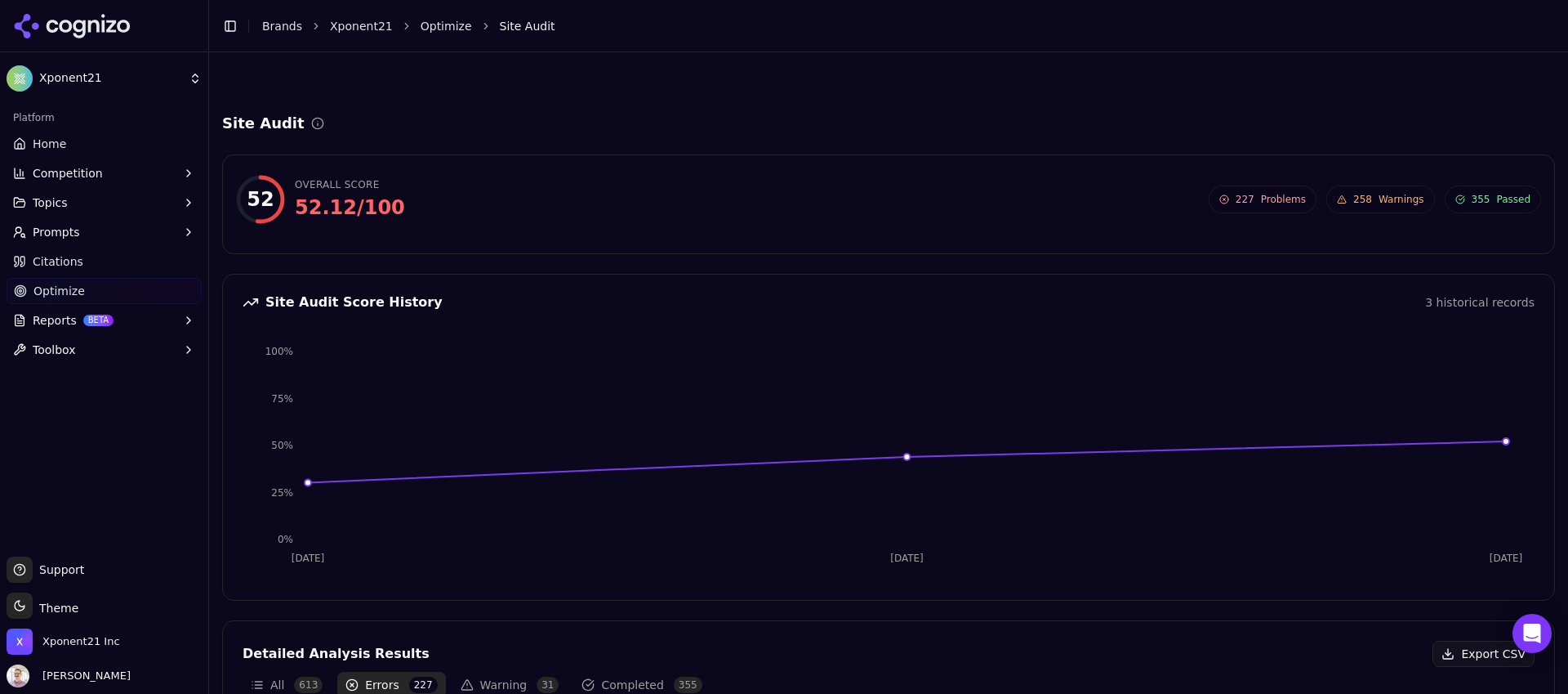
scroll to position [356, 0]
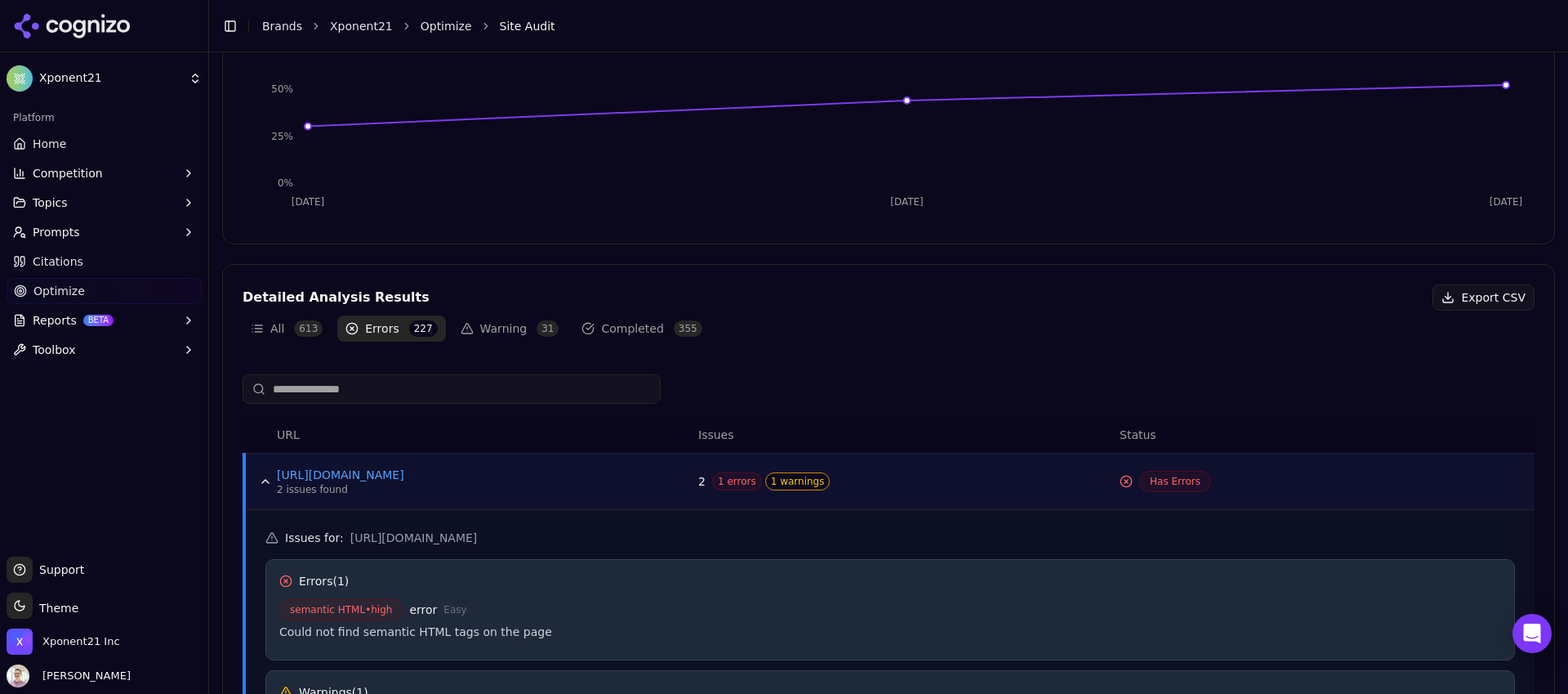
click at [262, 482] on button "Data table" at bounding box center [266, 481] width 26 height 26
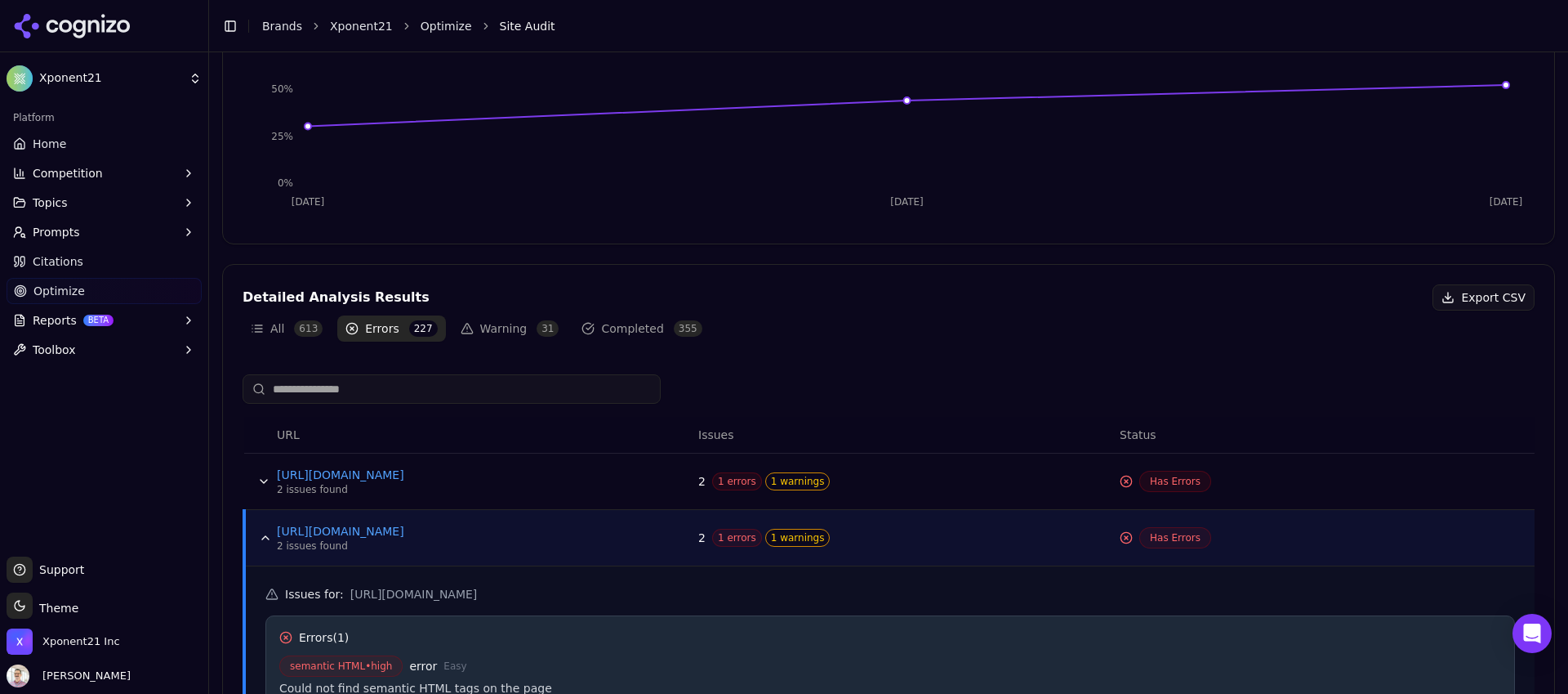
click at [270, 544] on button "Data table" at bounding box center [266, 538] width 26 height 26
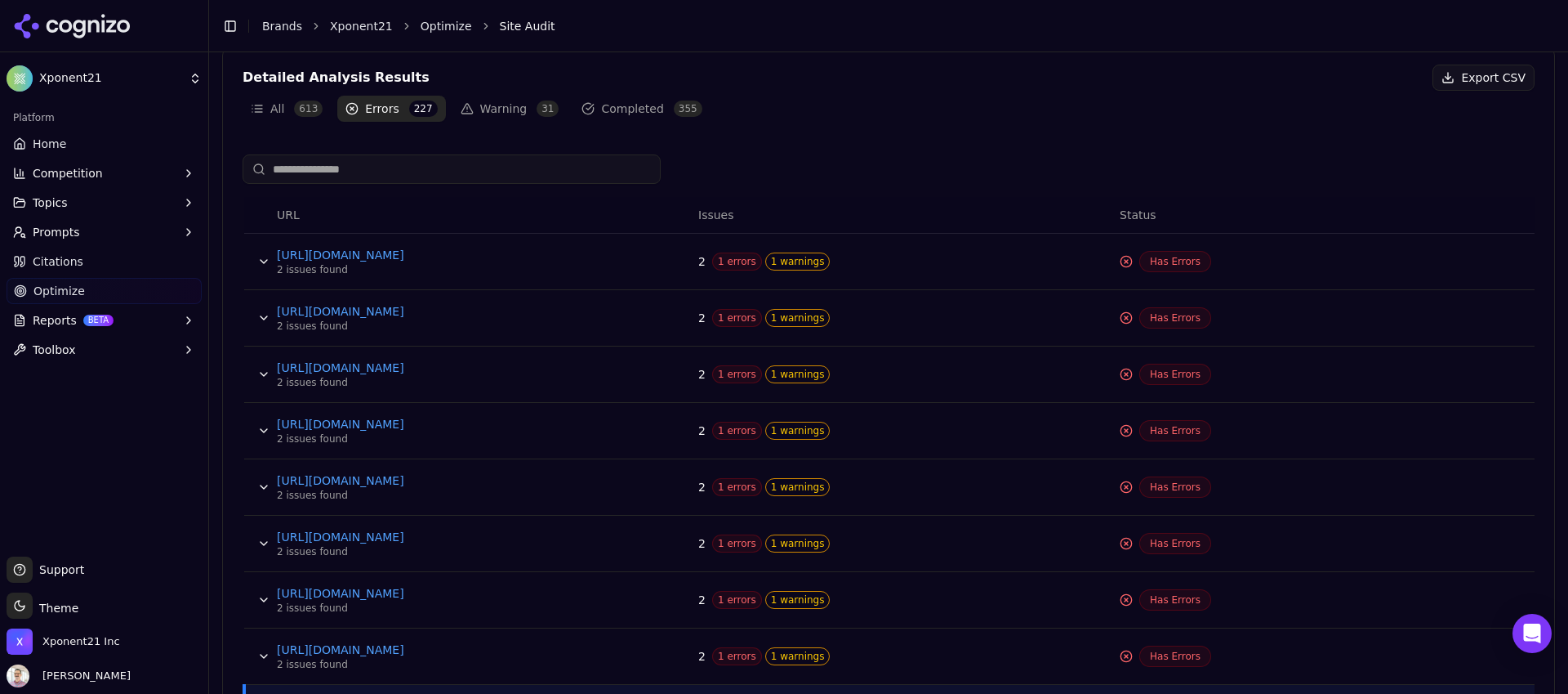
scroll to position [694, 0]
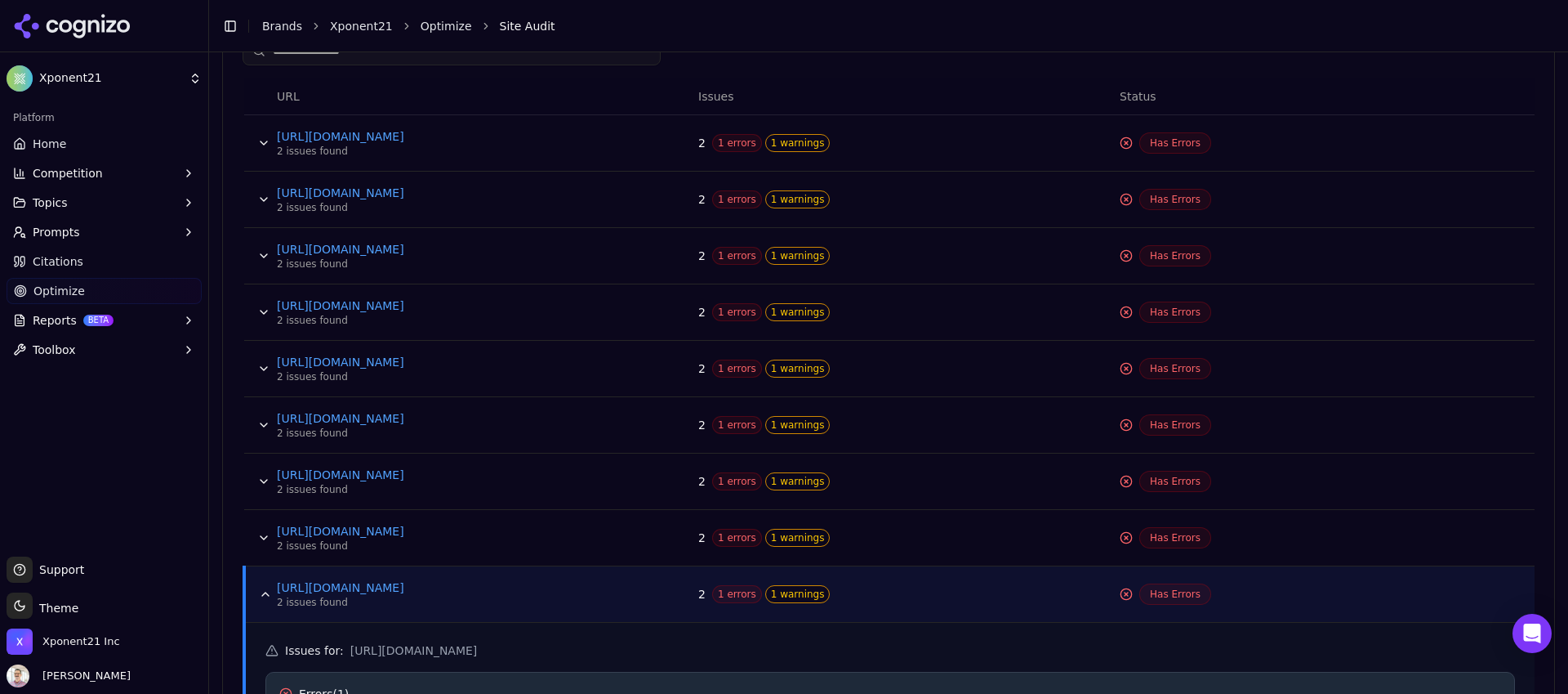
click at [266, 602] on button "Data table" at bounding box center [266, 594] width 26 height 26
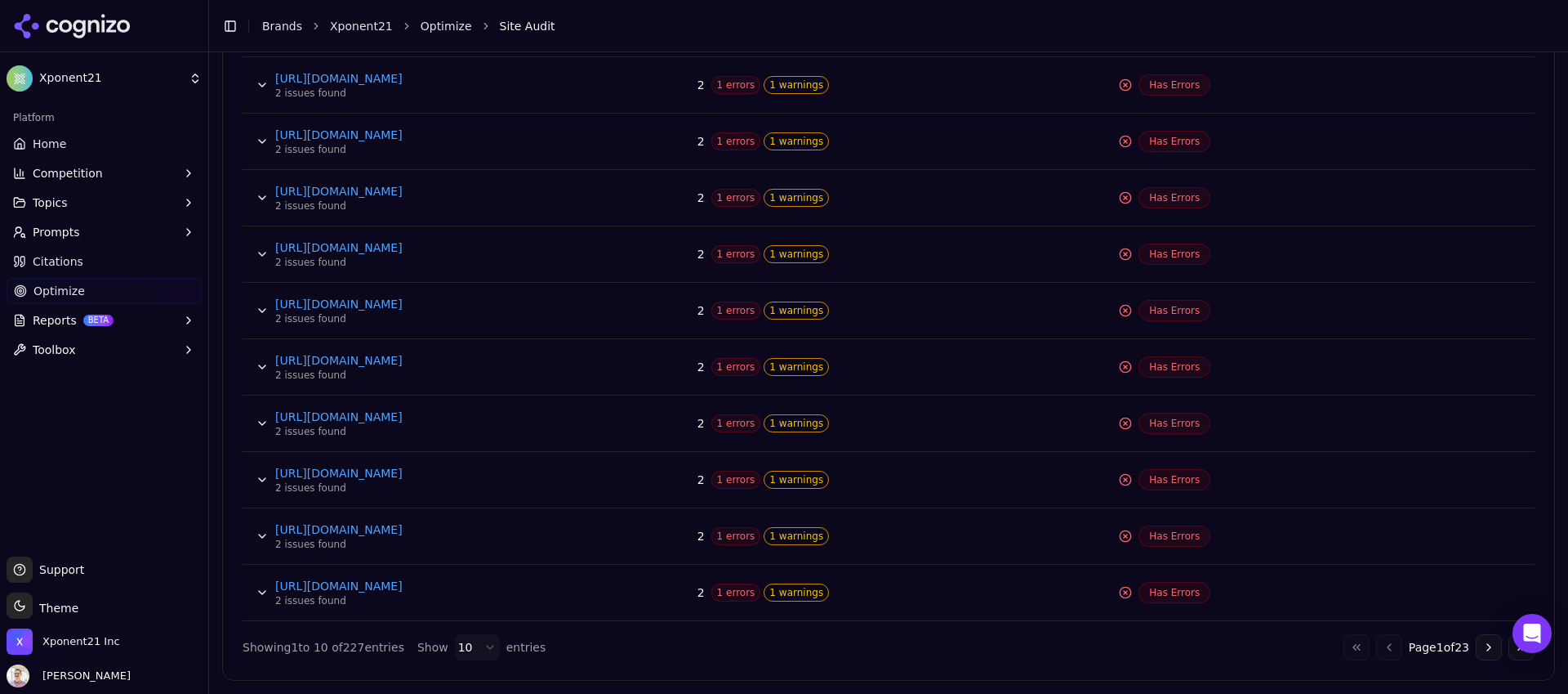
scroll to position [701, 0]
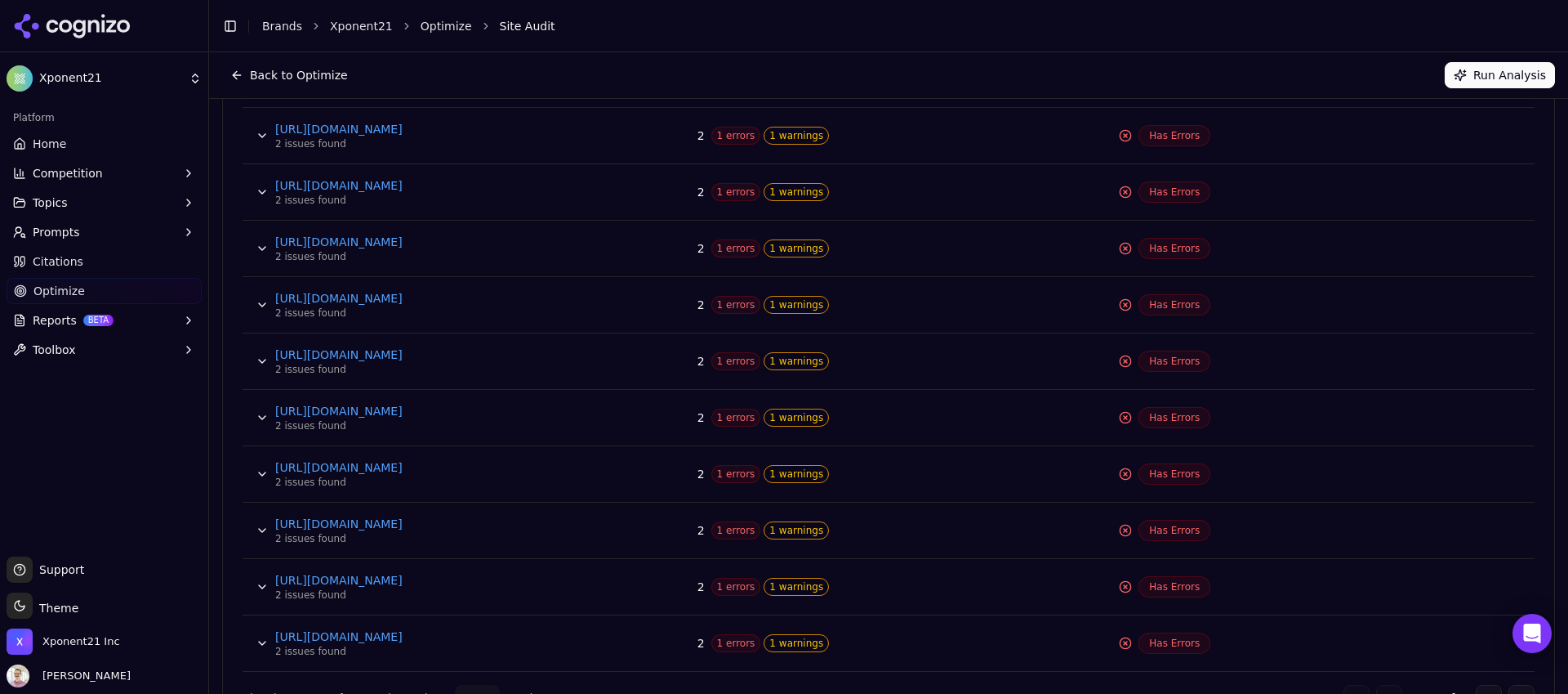
click at [255, 303] on button "Data table" at bounding box center [262, 304] width 26 height 26
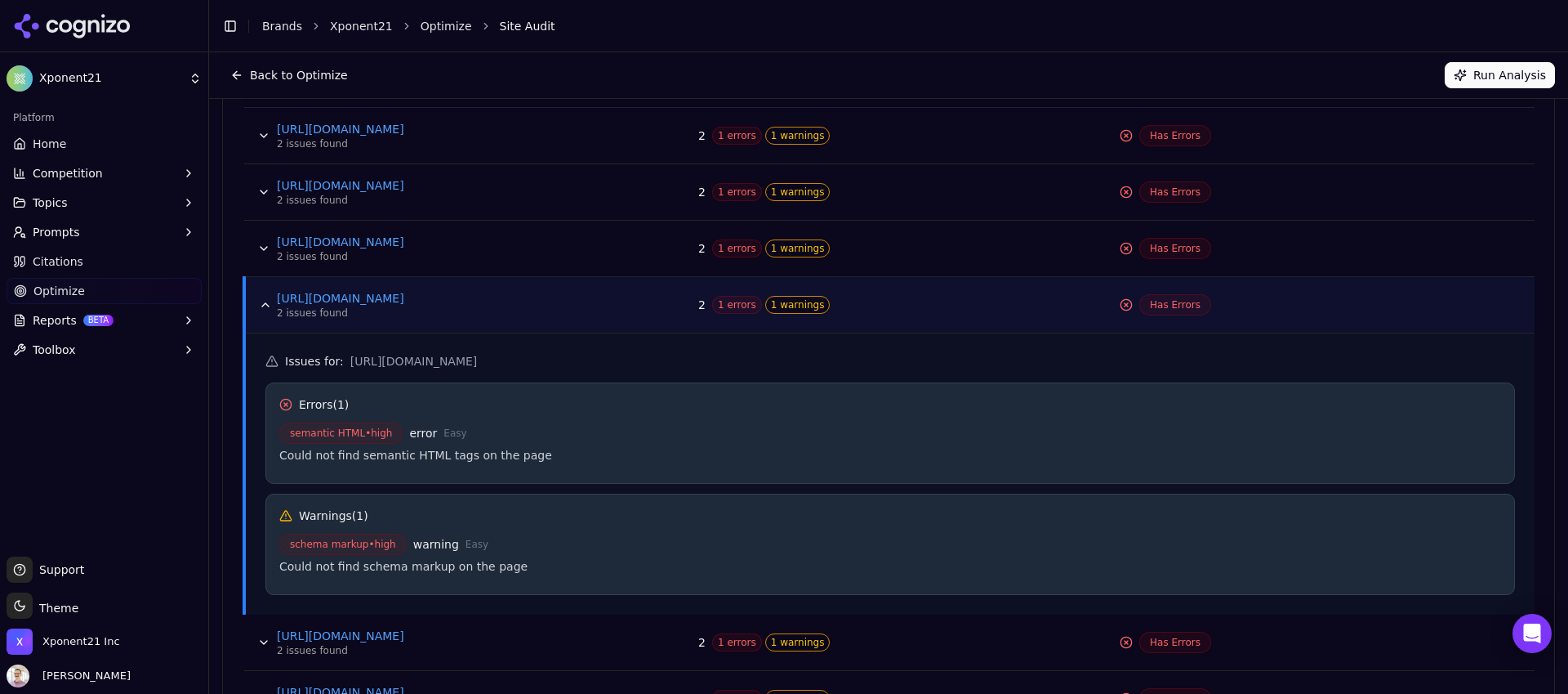
drag, startPoint x: 463, startPoint y: 365, endPoint x: 512, endPoint y: 362, distance: 49.1
click at [477, 362] on span "[URL][DOMAIN_NAME]" at bounding box center [414, 361] width 127 height 16
click at [477, 364] on span "[URL][DOMAIN_NAME]" at bounding box center [414, 361] width 127 height 16
drag, startPoint x: 535, startPoint y: 360, endPoint x: 737, endPoint y: 367, distance: 202.1
click at [736, 366] on h5 "Issues for : [URL][DOMAIN_NAME]" at bounding box center [889, 361] width 1249 height 16
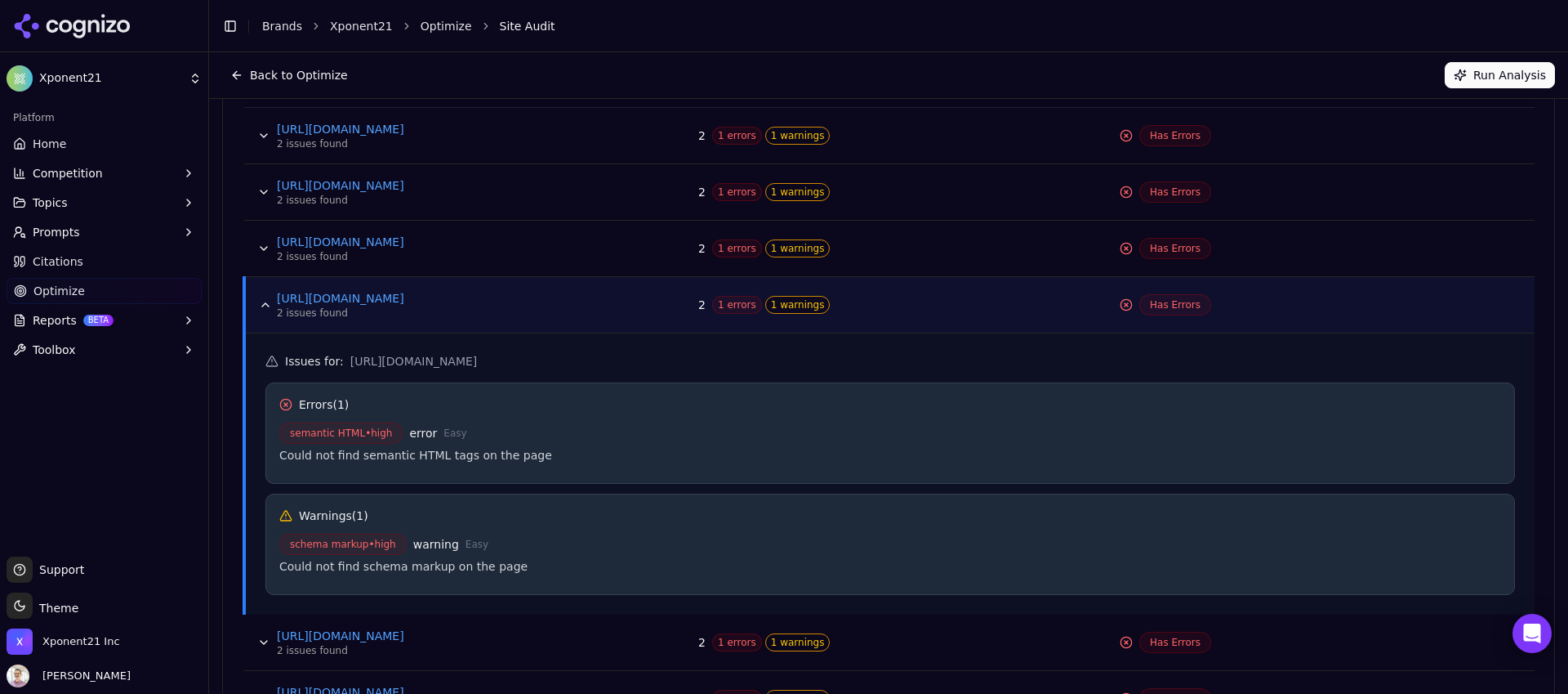
click at [389, 543] on span "schema markup • high" at bounding box center [343, 544] width 127 height 22
click at [268, 300] on button "Data table" at bounding box center [266, 304] width 26 height 26
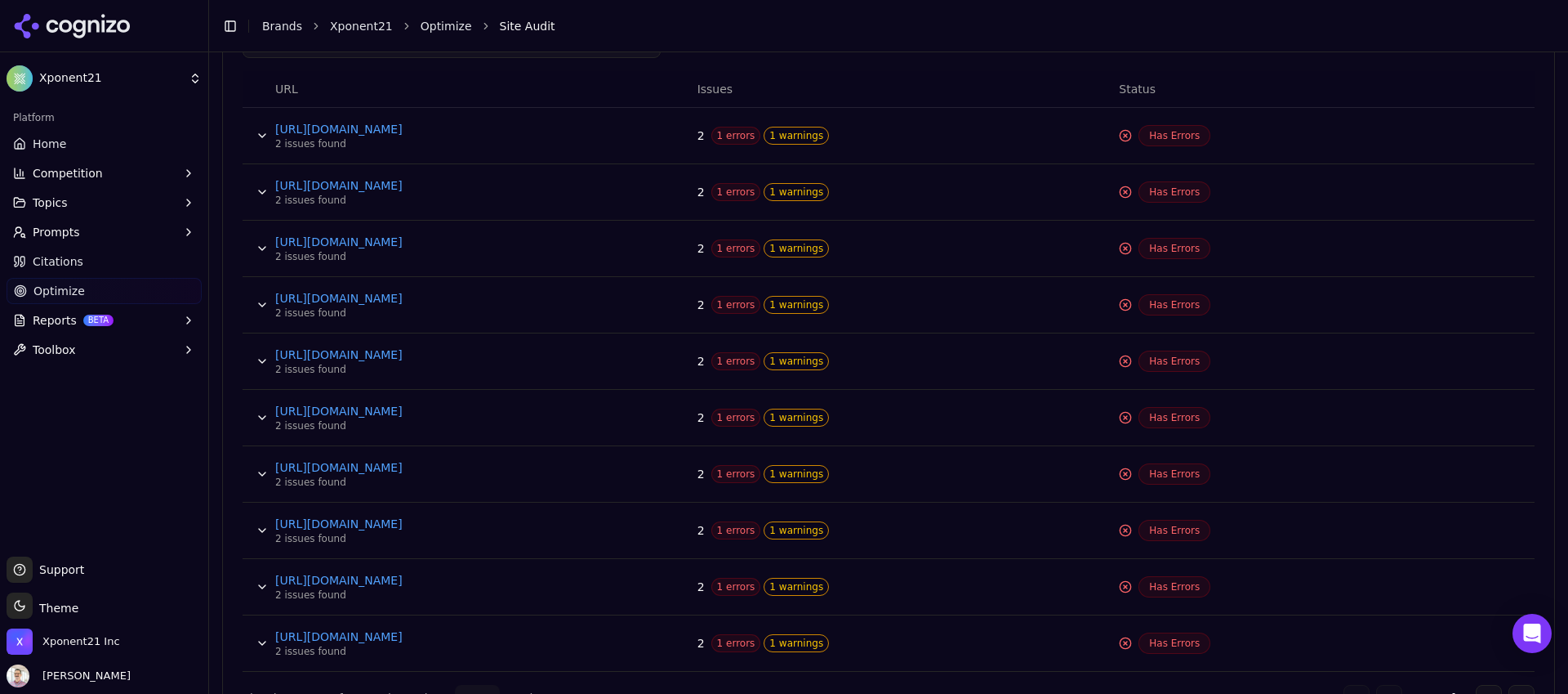
scroll to position [752, 0]
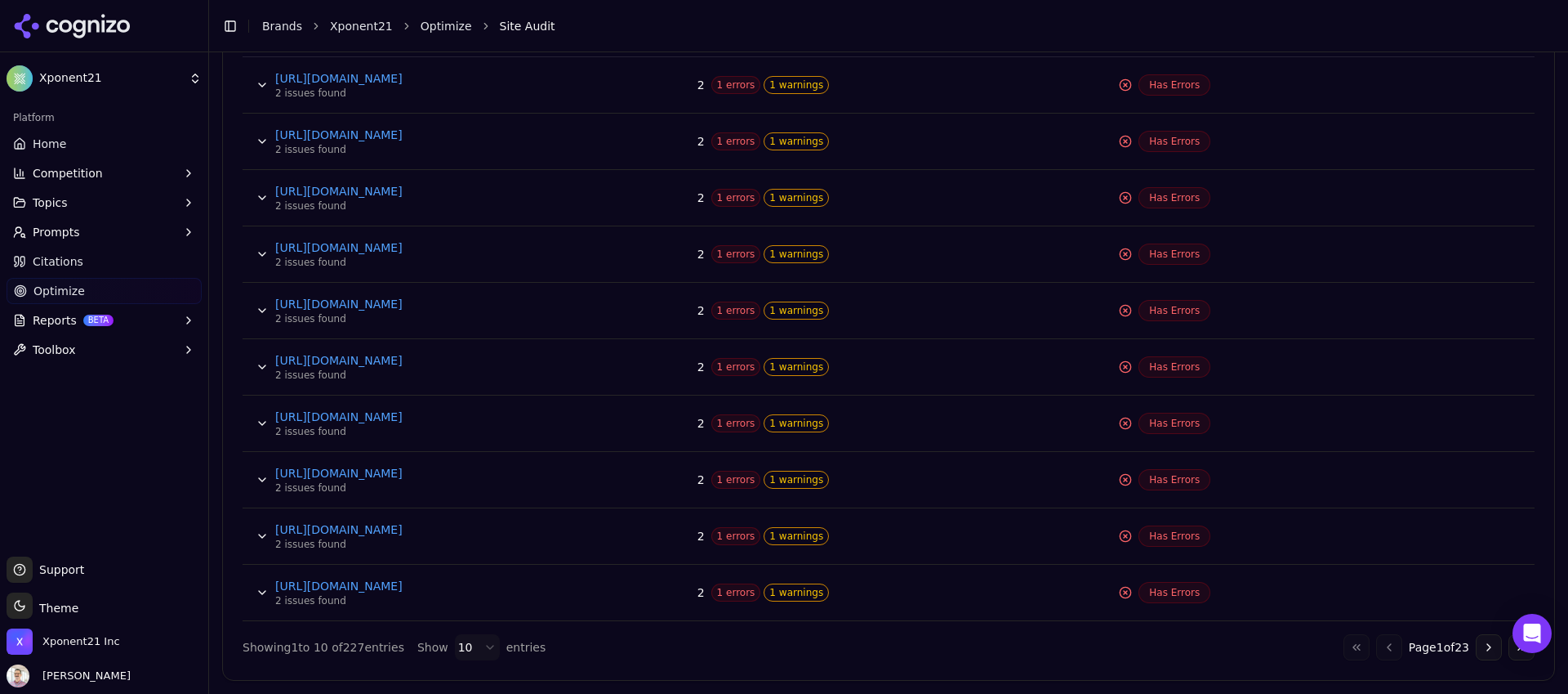
click at [262, 481] on button "Data table" at bounding box center [262, 480] width 26 height 26
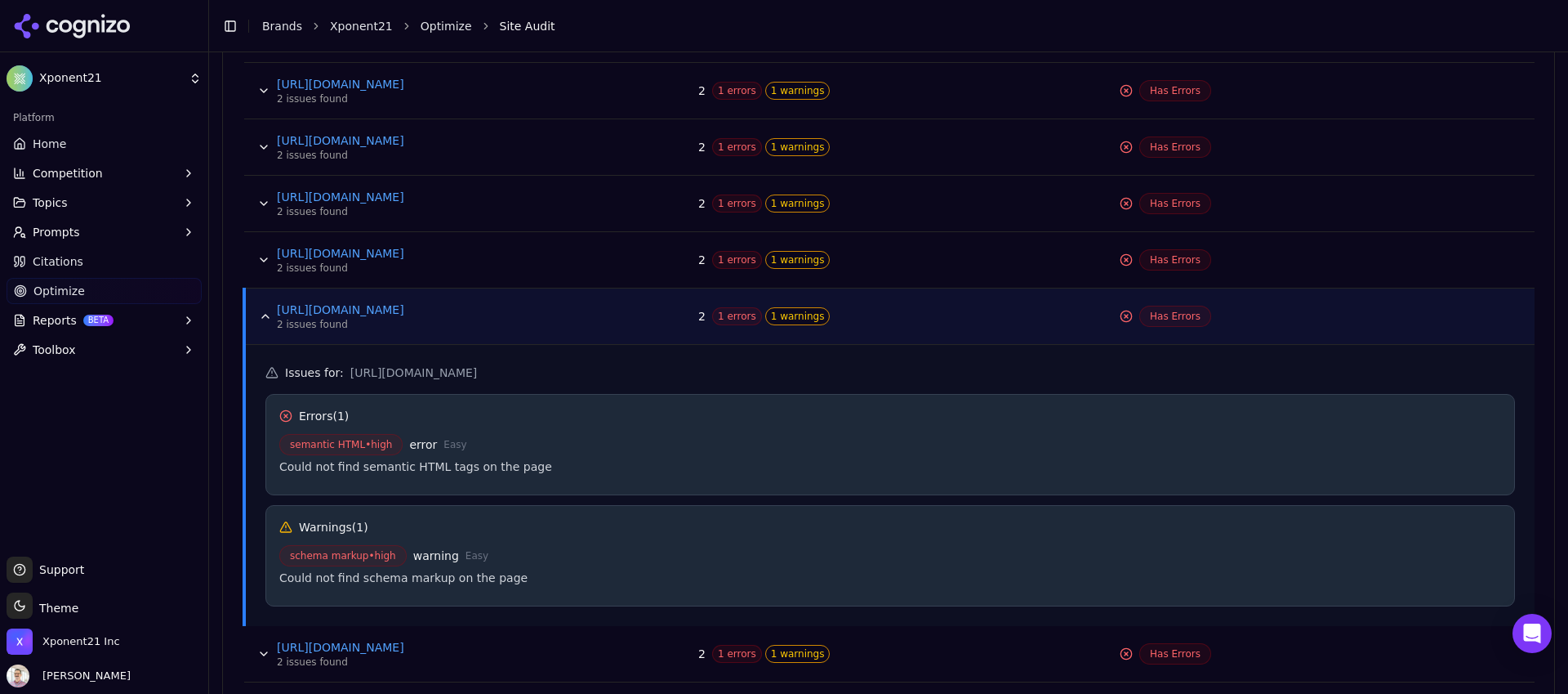
scroll to position [1033, 0]
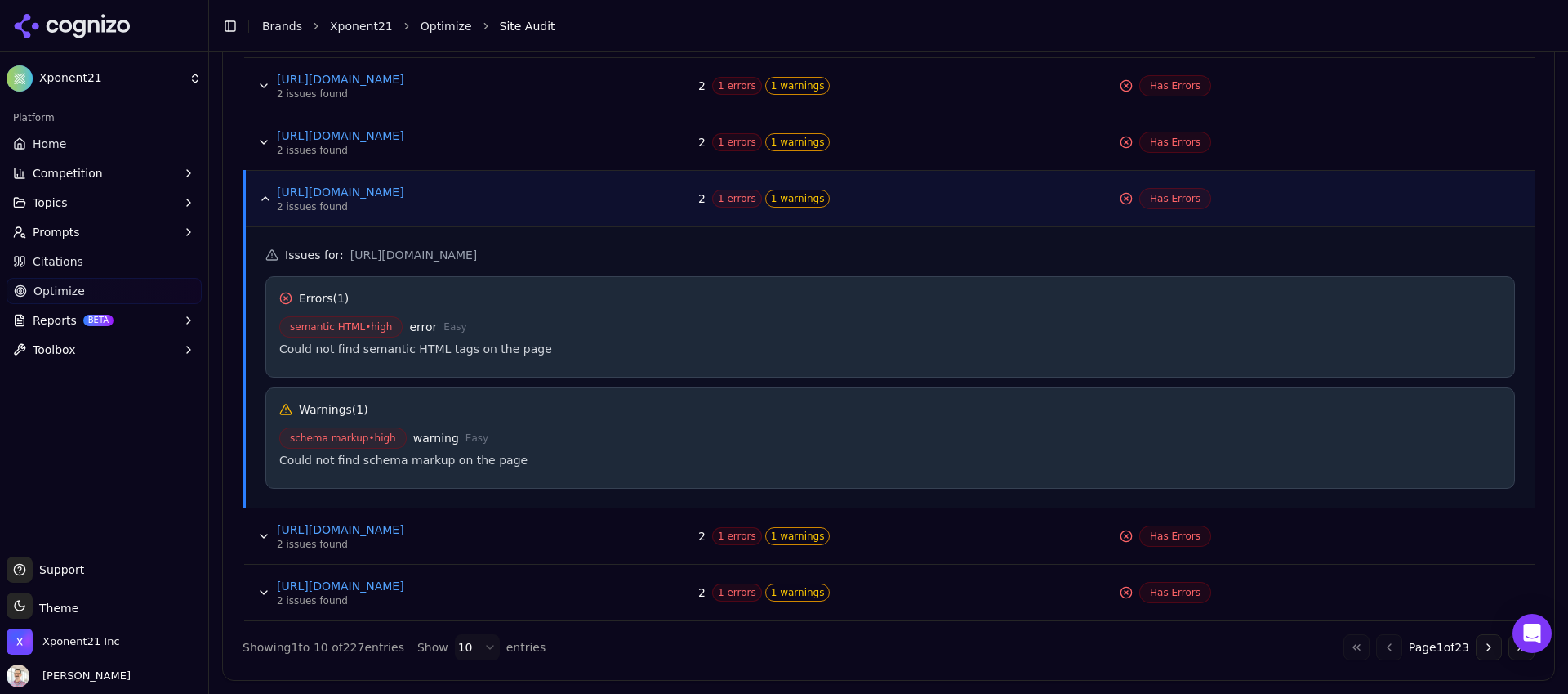
click at [265, 538] on button "Data table" at bounding box center [264, 536] width 26 height 26
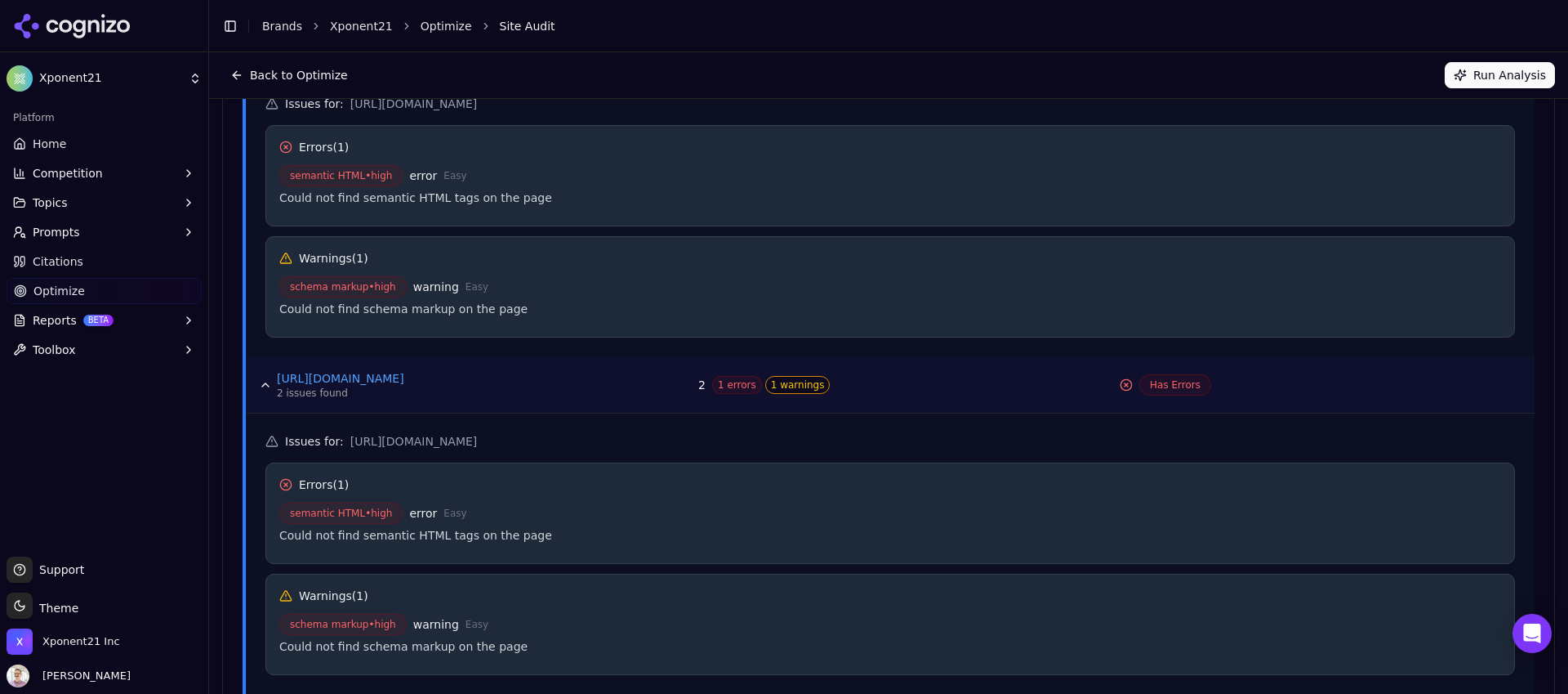
scroll to position [1021, 0]
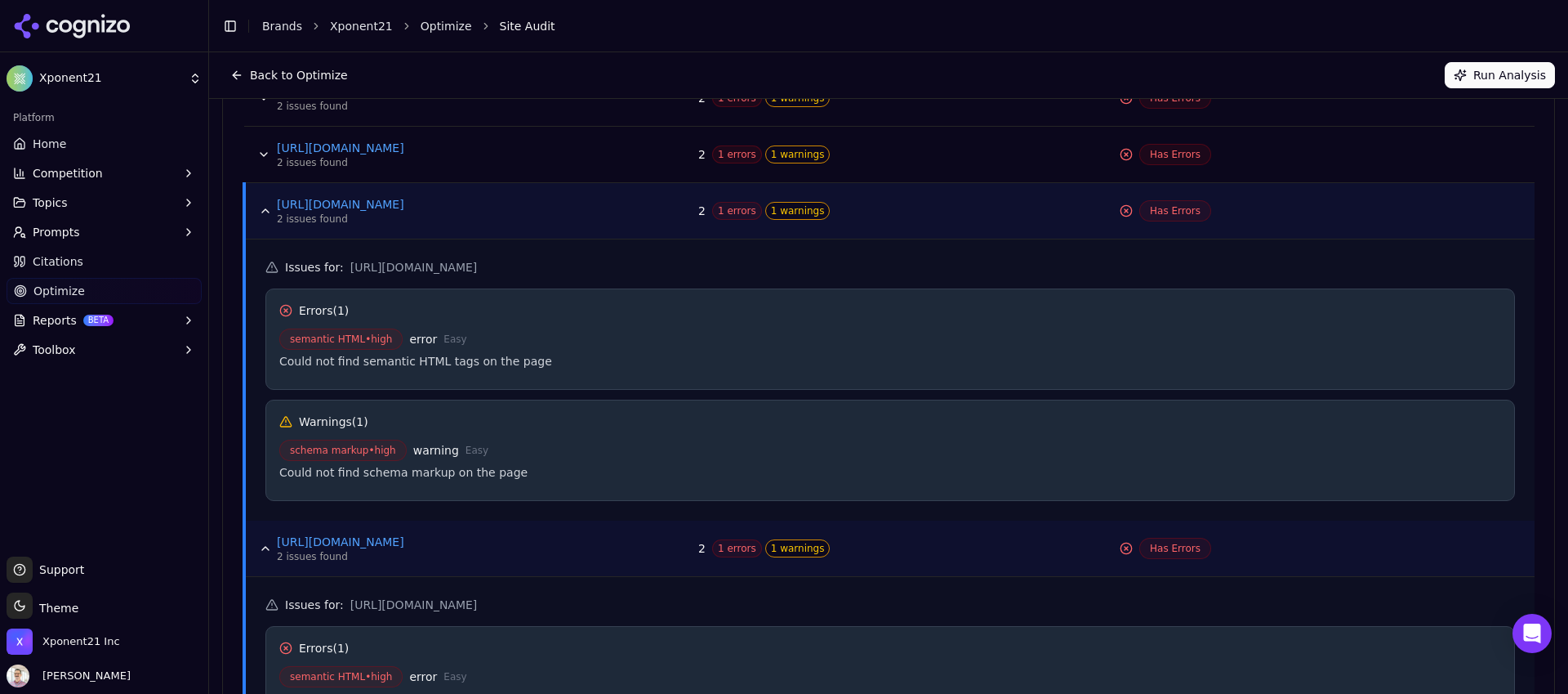
click at [260, 209] on button "Data table" at bounding box center [266, 211] width 26 height 26
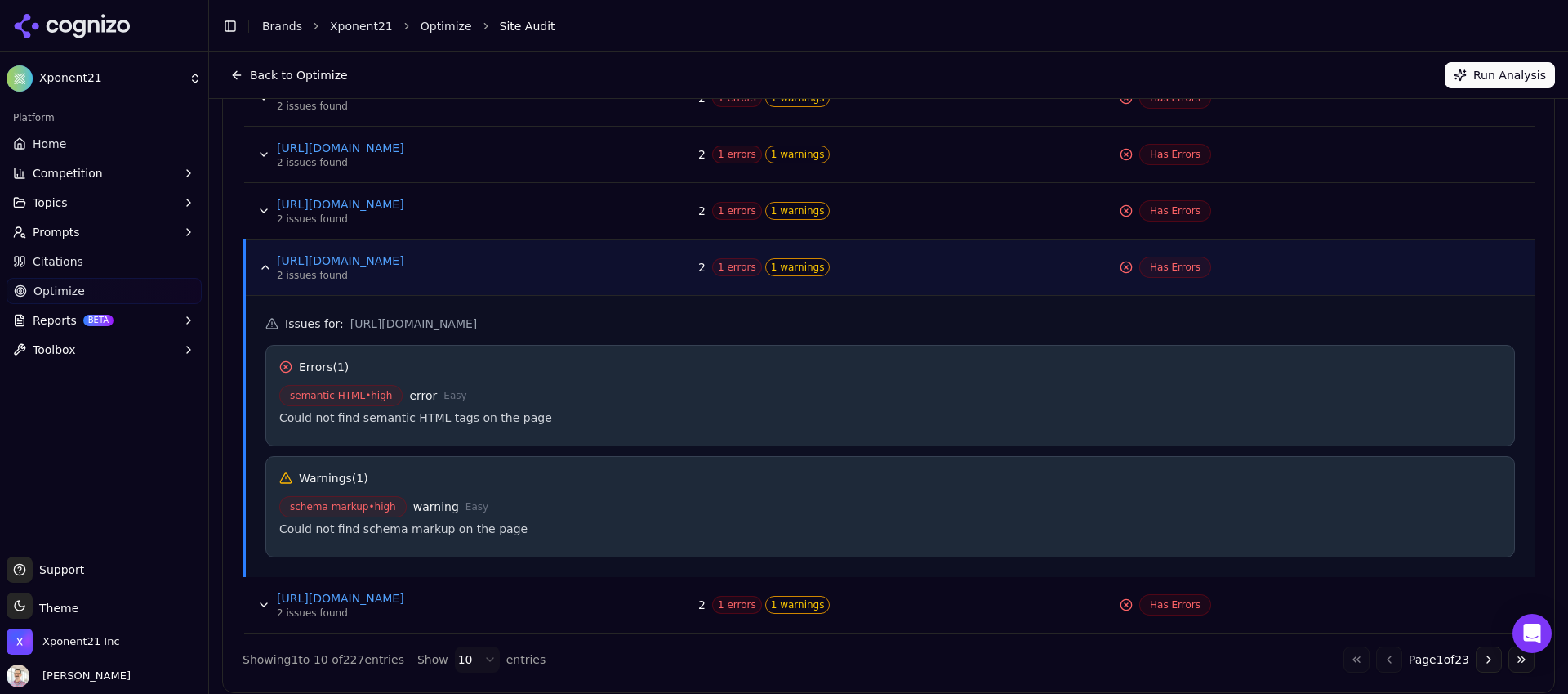
click at [269, 258] on button "Data table" at bounding box center [266, 267] width 26 height 26
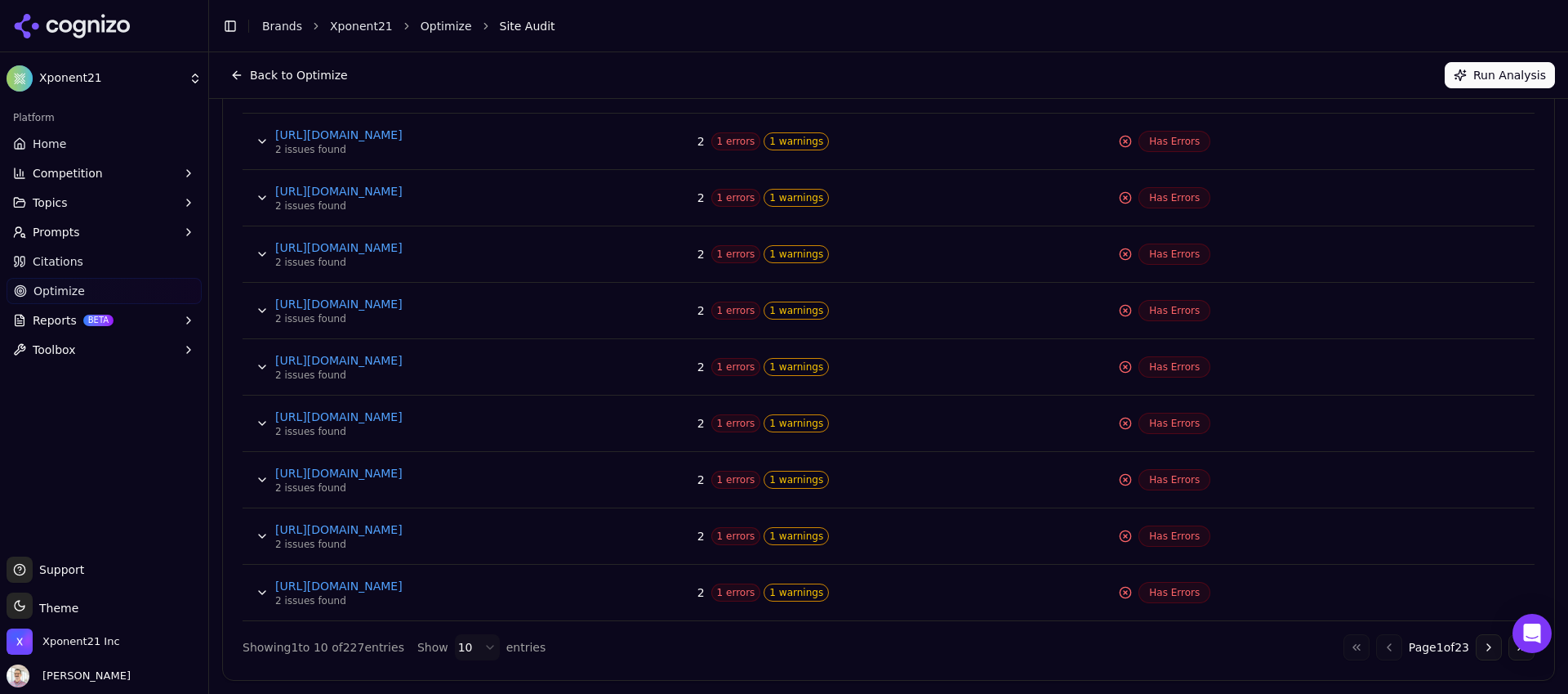
scroll to position [752, 0]
click at [265, 538] on button "Data table" at bounding box center [262, 536] width 26 height 26
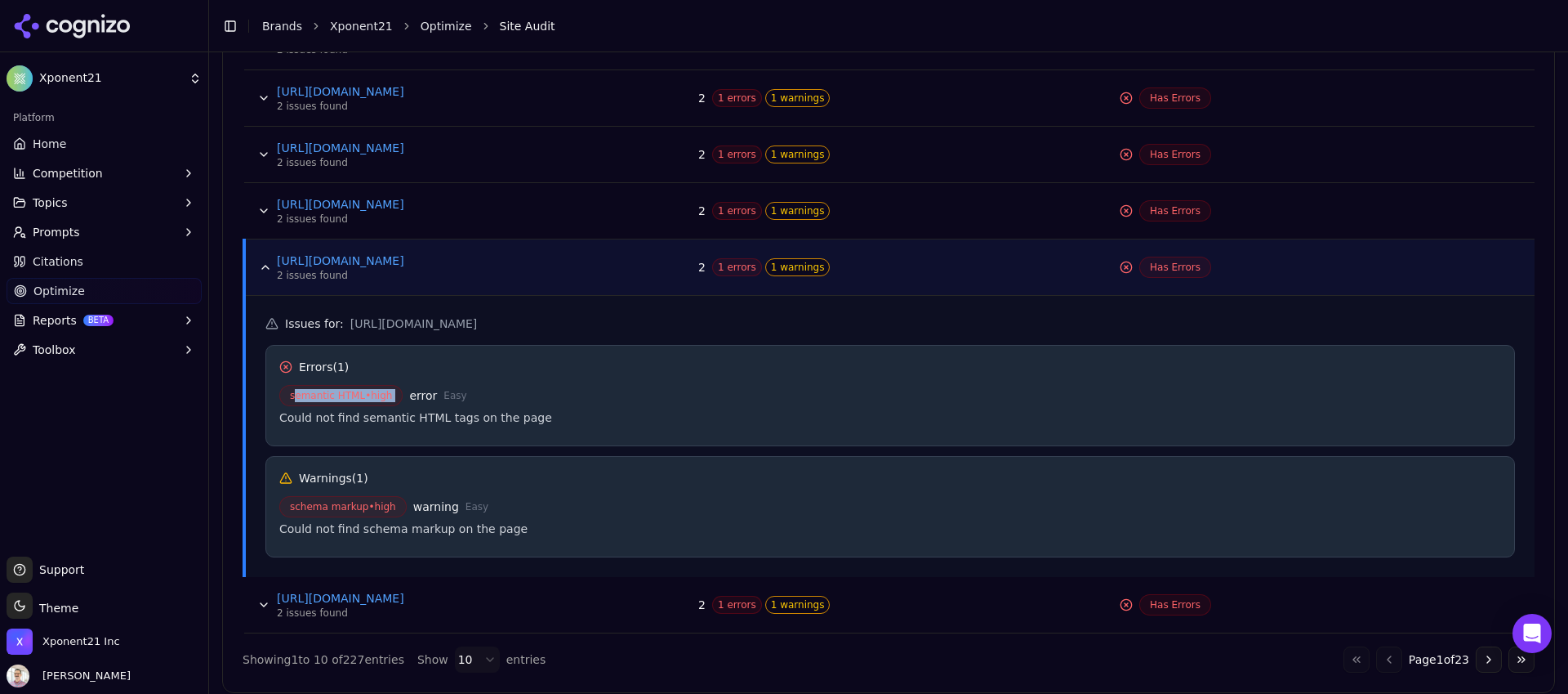
drag, startPoint x: 297, startPoint y: 393, endPoint x: 413, endPoint y: 393, distance: 116.0
click at [413, 393] on div "semantic HTML • high error Easy" at bounding box center [889, 395] width 1222 height 22
click at [271, 267] on button "Data table" at bounding box center [266, 267] width 26 height 26
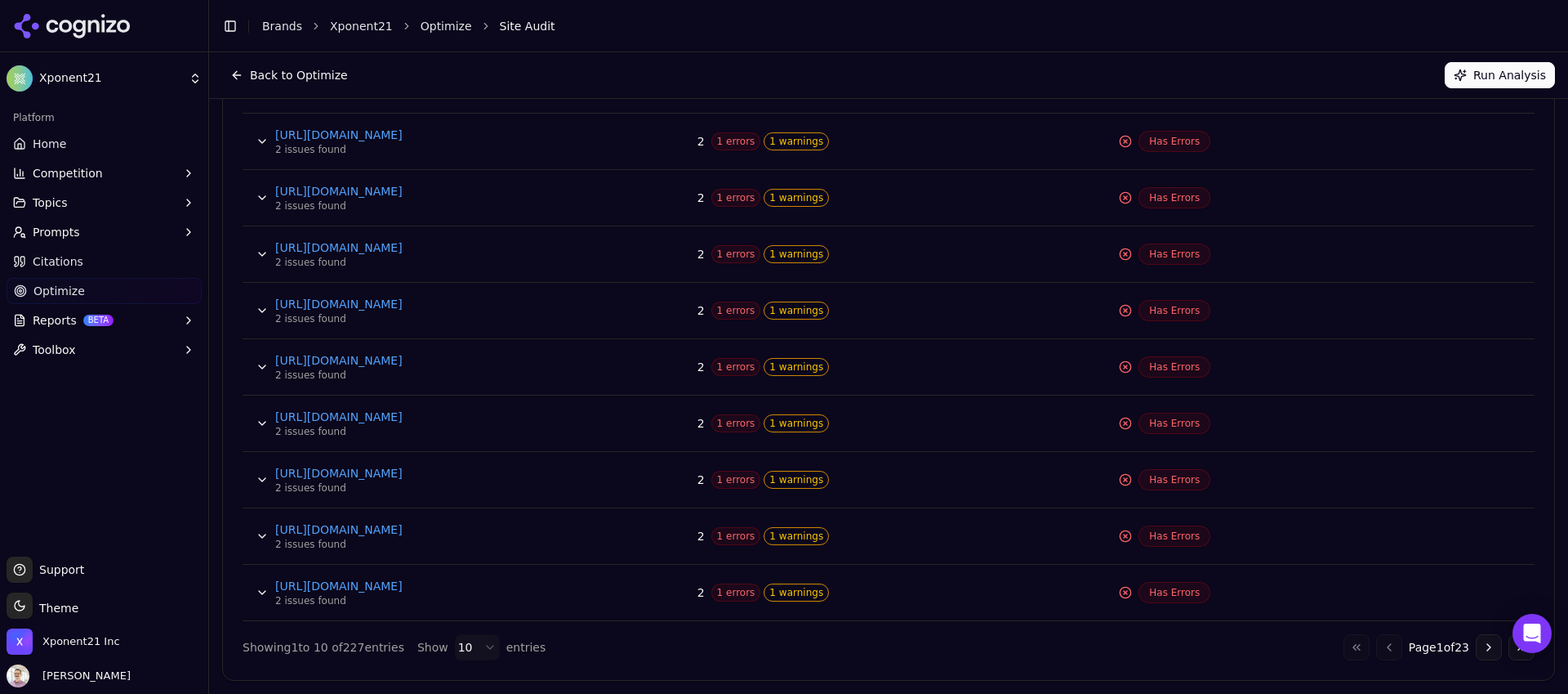
click at [264, 537] on button "Data table" at bounding box center [262, 536] width 26 height 26
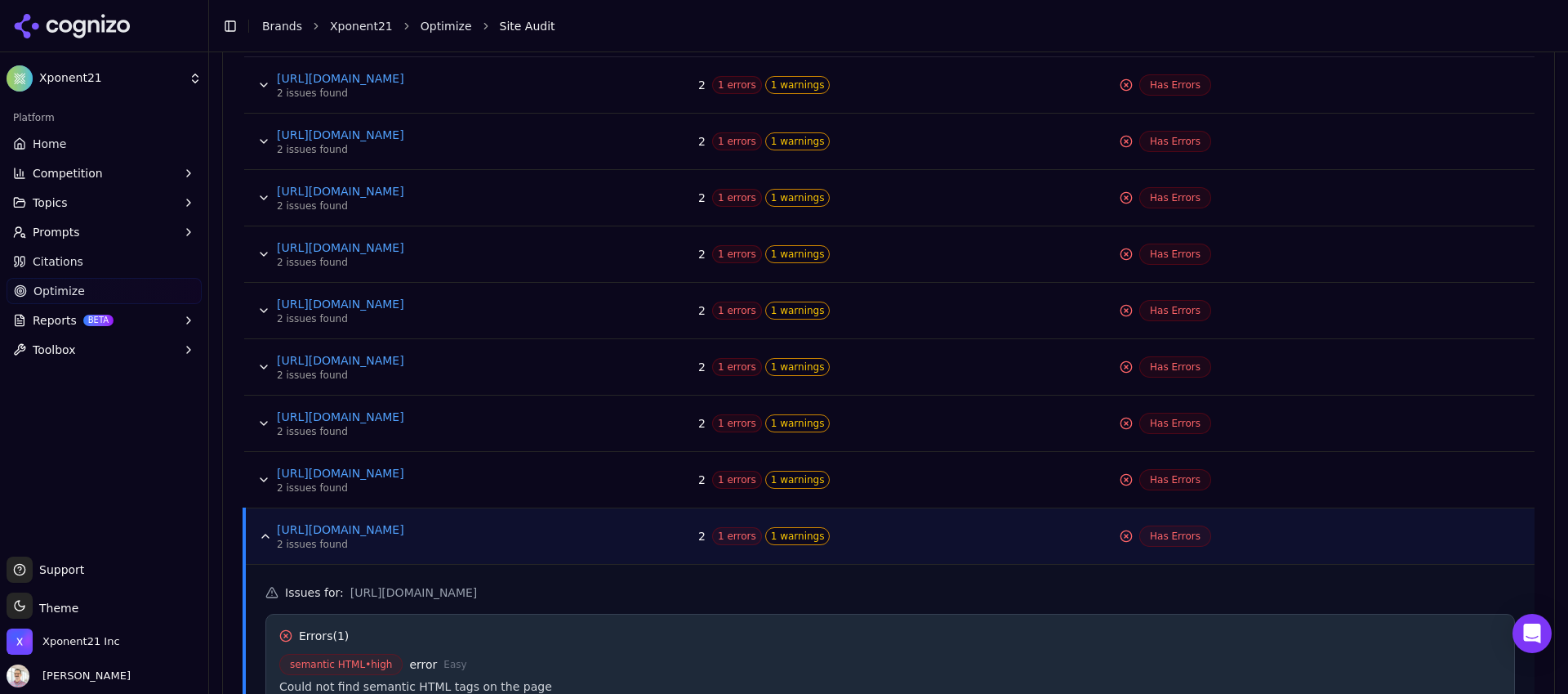
scroll to position [1021, 0]
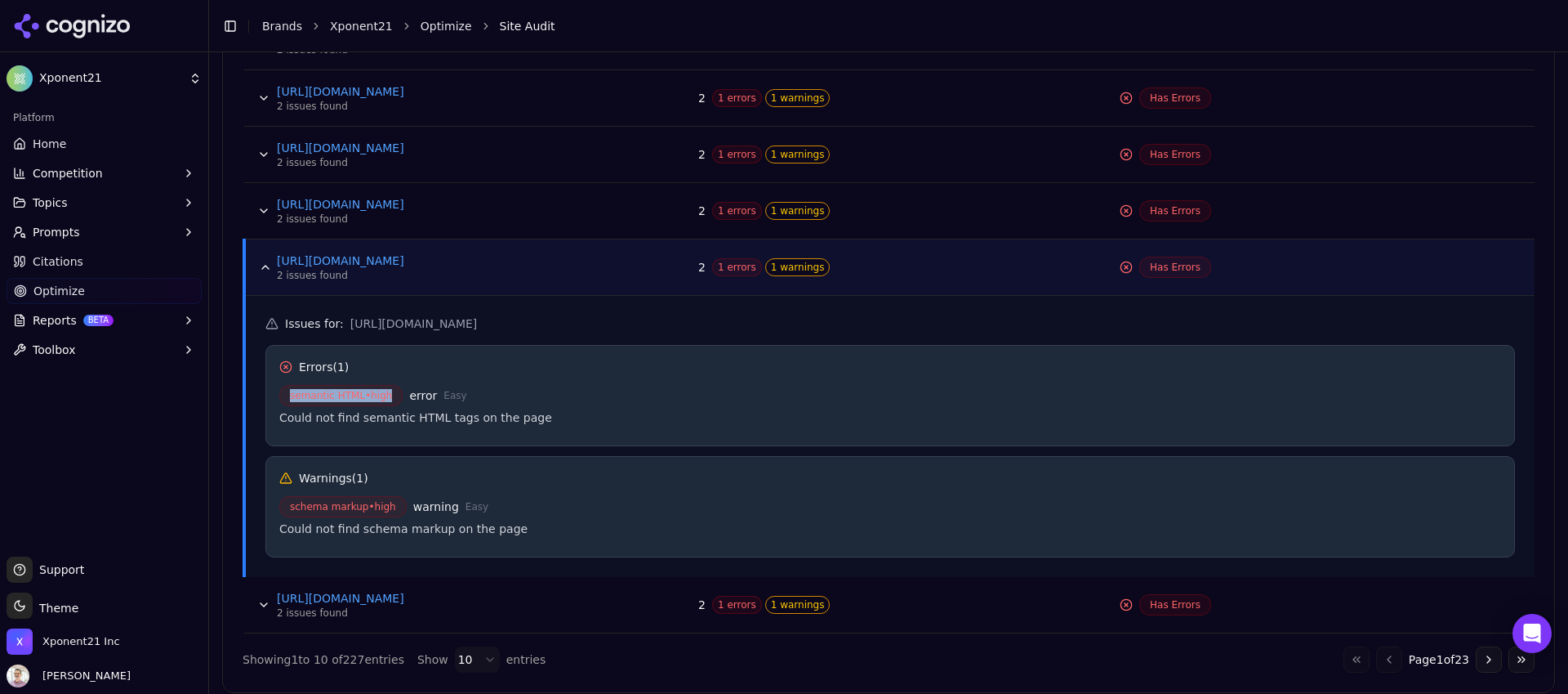
drag, startPoint x: 395, startPoint y: 395, endPoint x: 293, endPoint y: 407, distance: 102.7
click at [291, 399] on span "semantic HTML • high" at bounding box center [341, 395] width 124 height 22
drag, startPoint x: 568, startPoint y: 413, endPoint x: 606, endPoint y: 387, distance: 46.0
click at [374, 390] on div "semantic HTML • high error Easy Could not find semantic HTML tags on the page" at bounding box center [889, 408] width 1222 height 48
click at [1476, 659] on button "Go to next page" at bounding box center [1488, 659] width 26 height 26
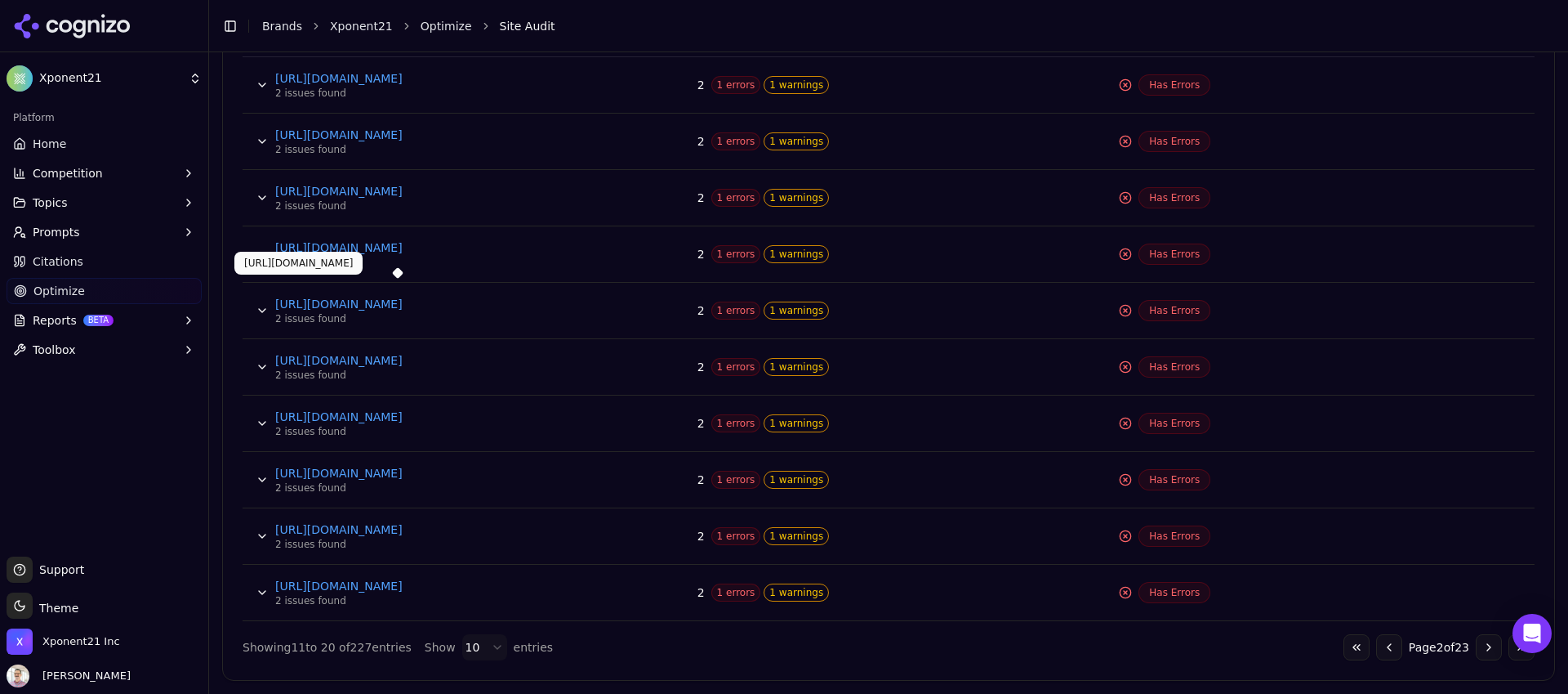
scroll to position [691, 0]
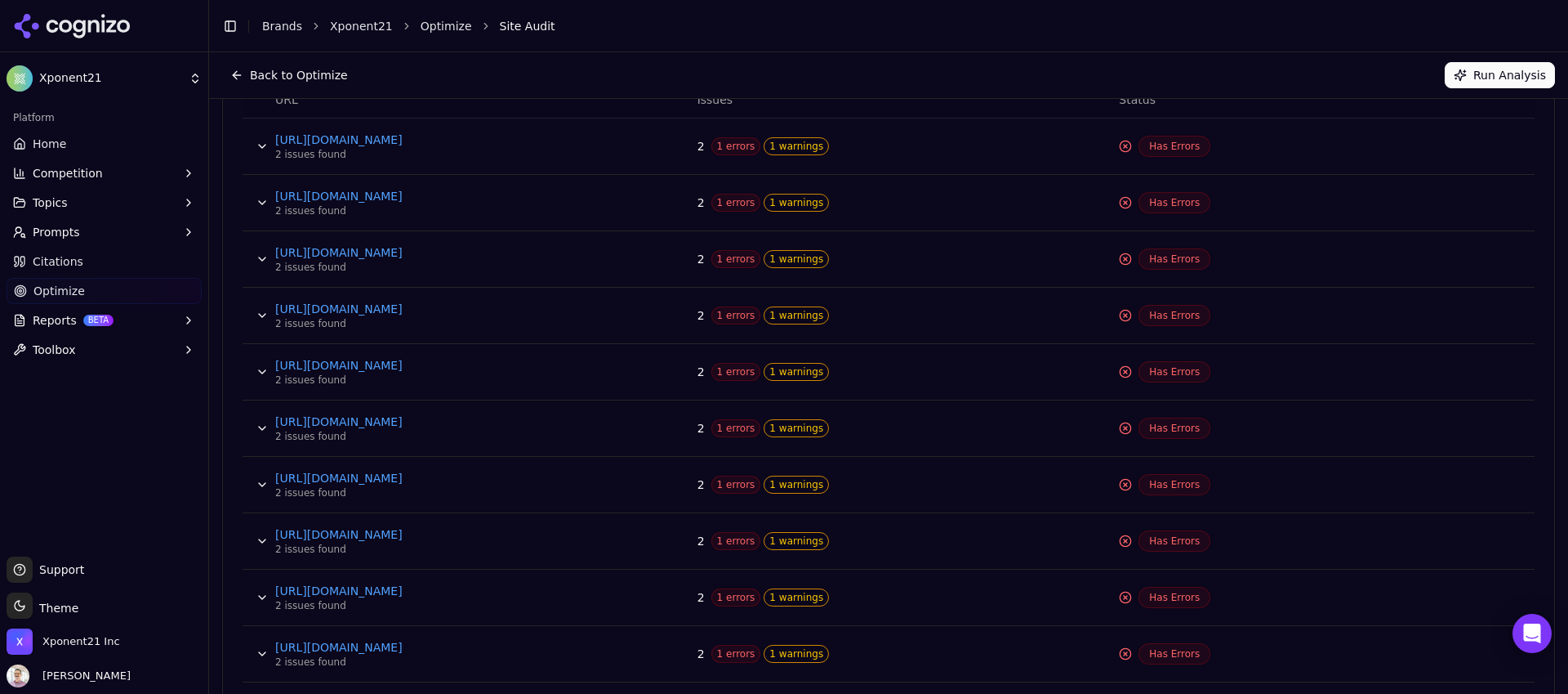
click at [270, 318] on button "Data table" at bounding box center [262, 316] width 26 height 26
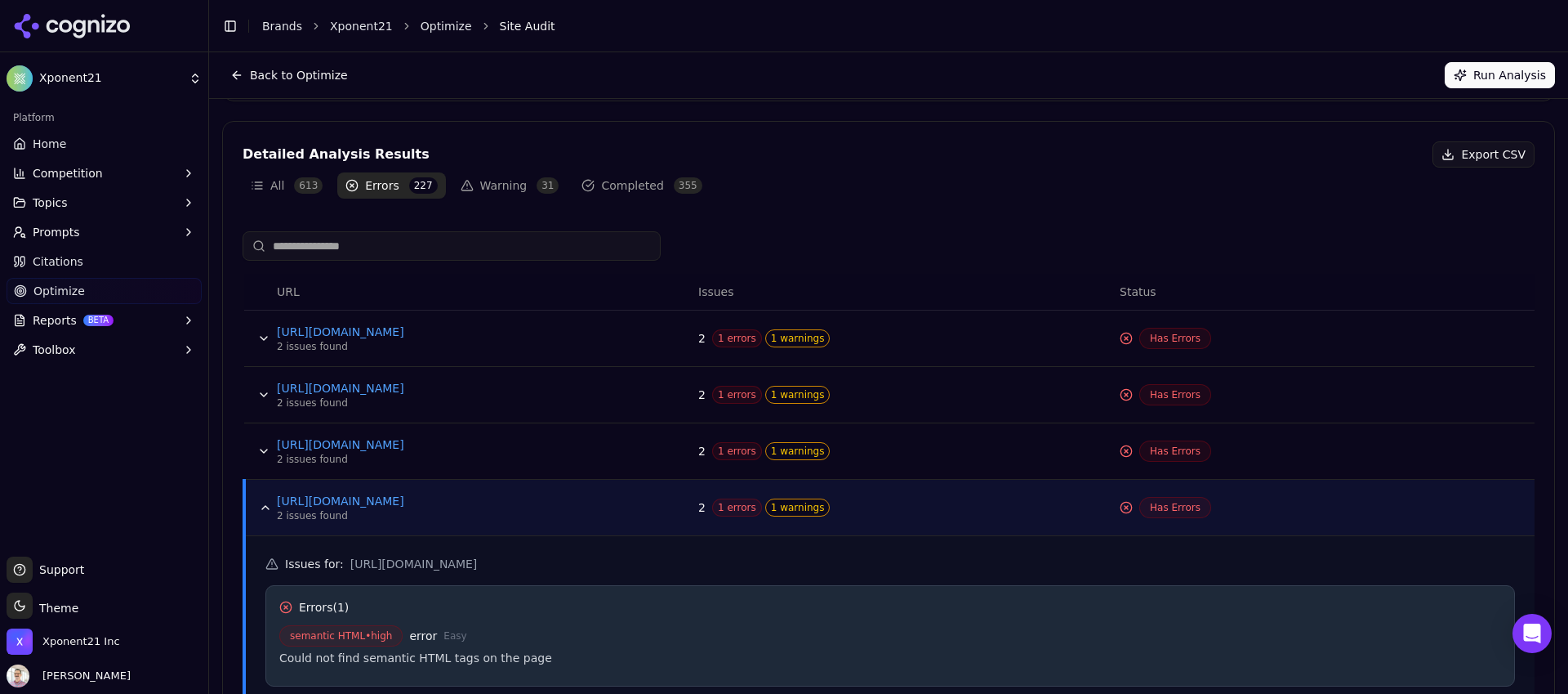
scroll to position [214, 0]
